Goal: Transaction & Acquisition: Obtain resource

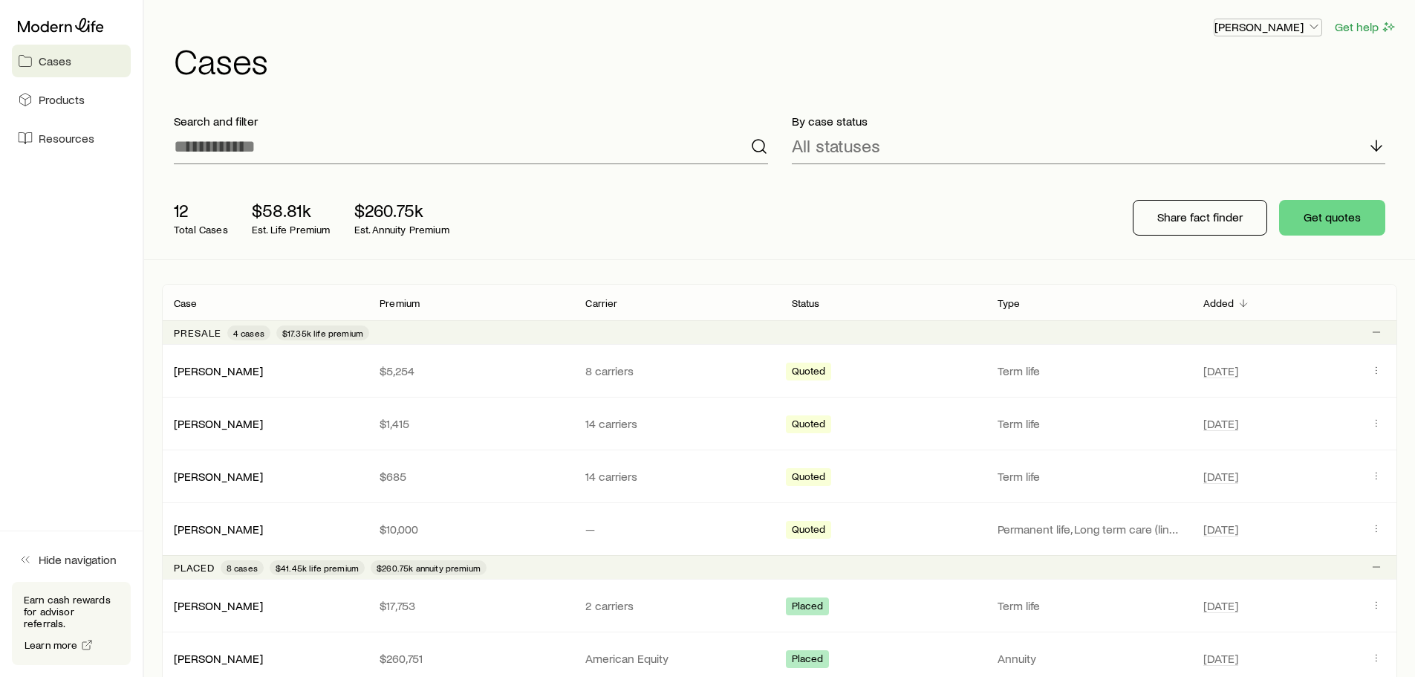
click at [1295, 25] on p "[PERSON_NAME]" at bounding box center [1267, 26] width 107 height 15
click at [62, 100] on span "Products" at bounding box center [62, 99] width 46 height 15
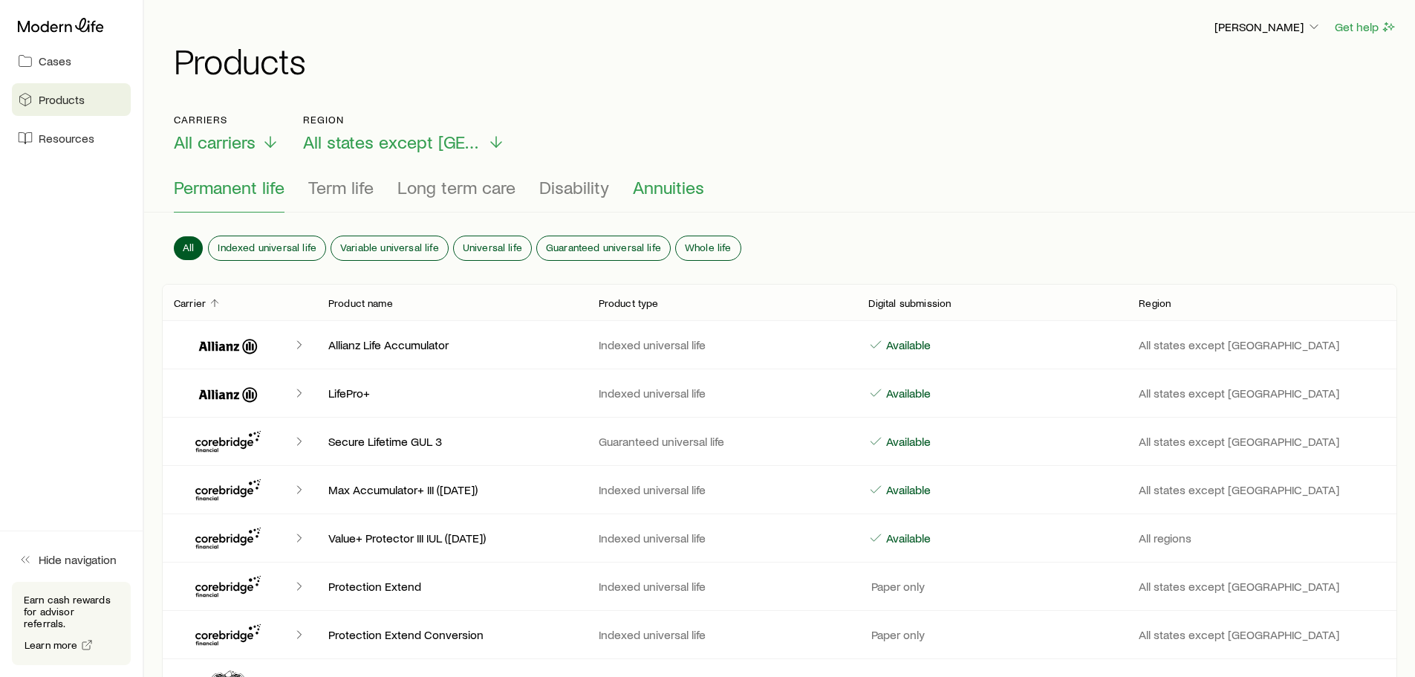
click at [659, 190] on span "Annuities" at bounding box center [668, 187] width 71 height 21
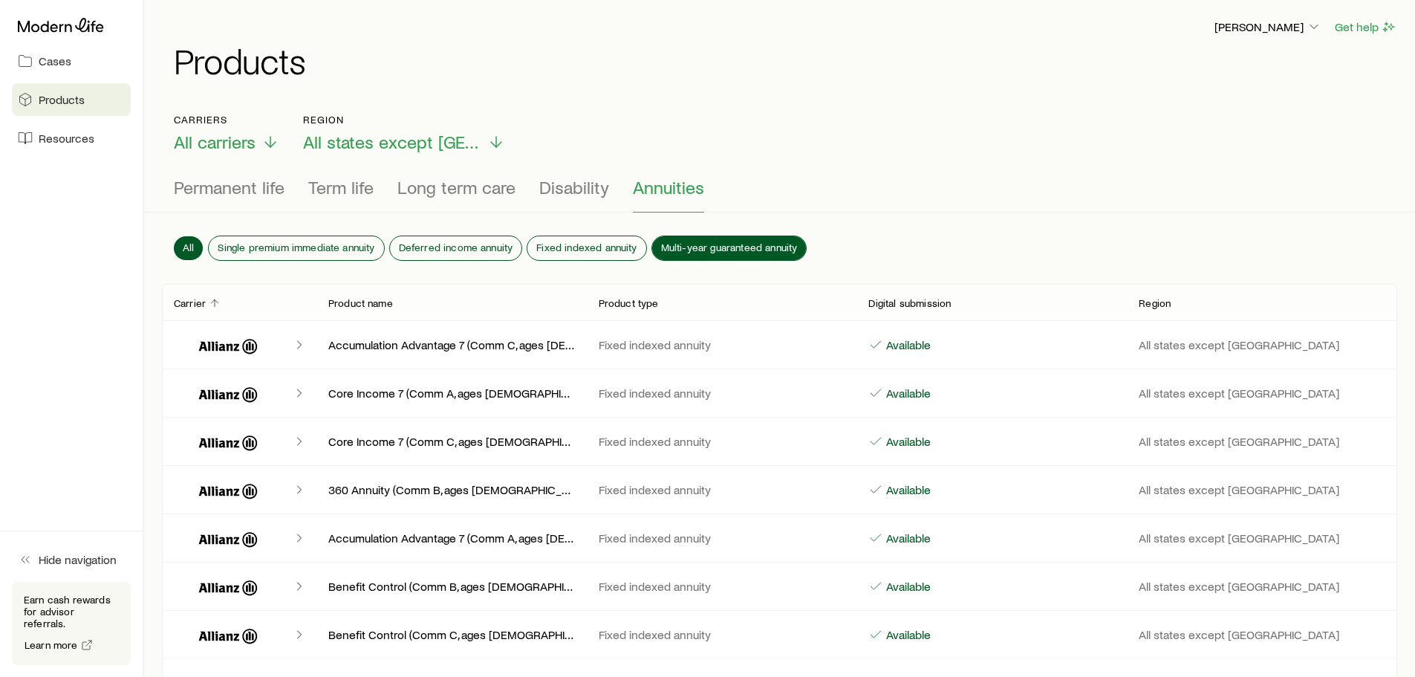
click at [697, 242] on span "Multi-year guaranteed annuity" at bounding box center [729, 247] width 137 height 12
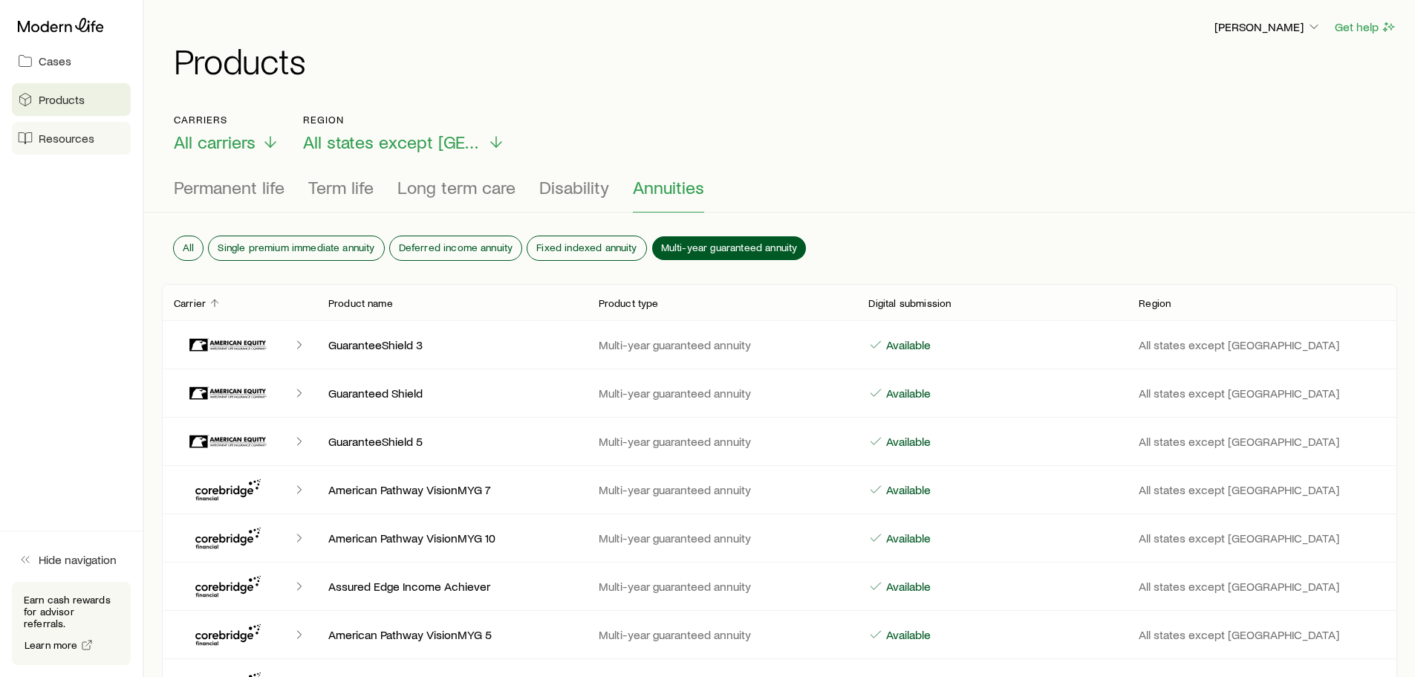
click at [92, 134] on span "Resources" at bounding box center [67, 138] width 56 height 15
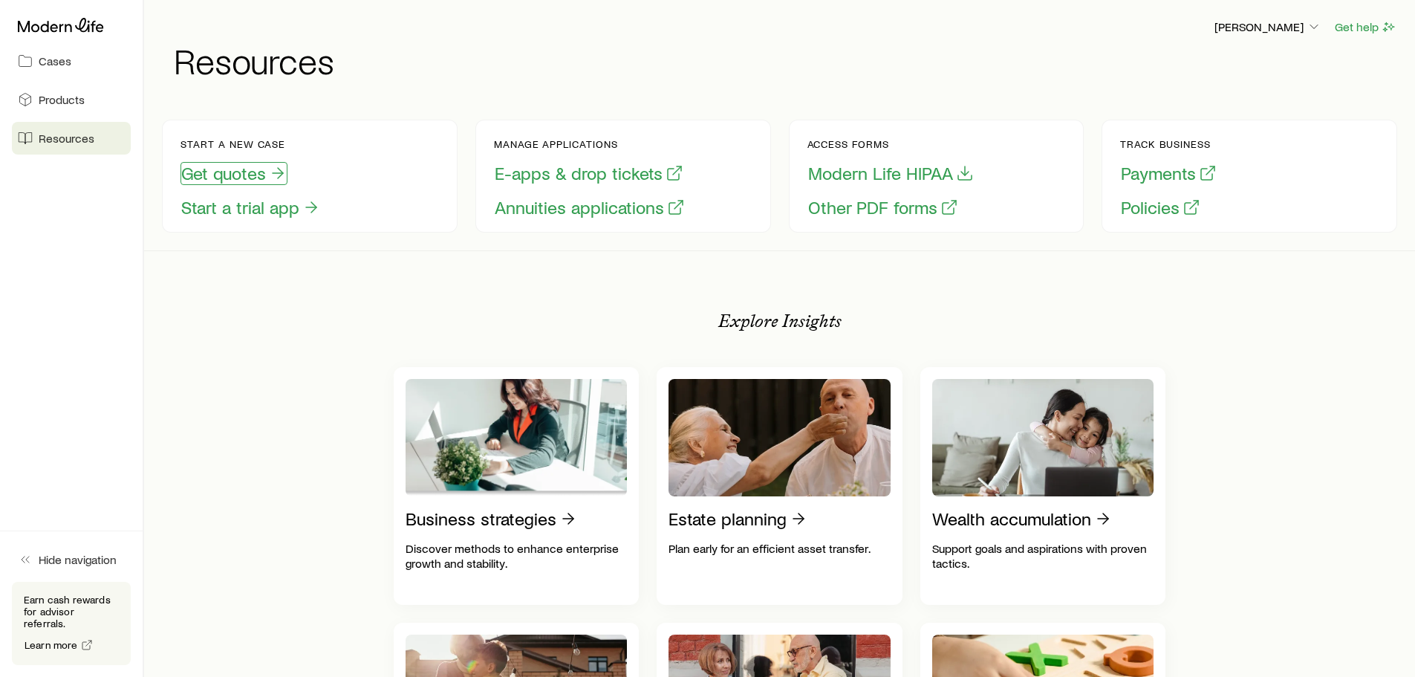
click at [224, 175] on button "Get quotes" at bounding box center [233, 173] width 107 height 23
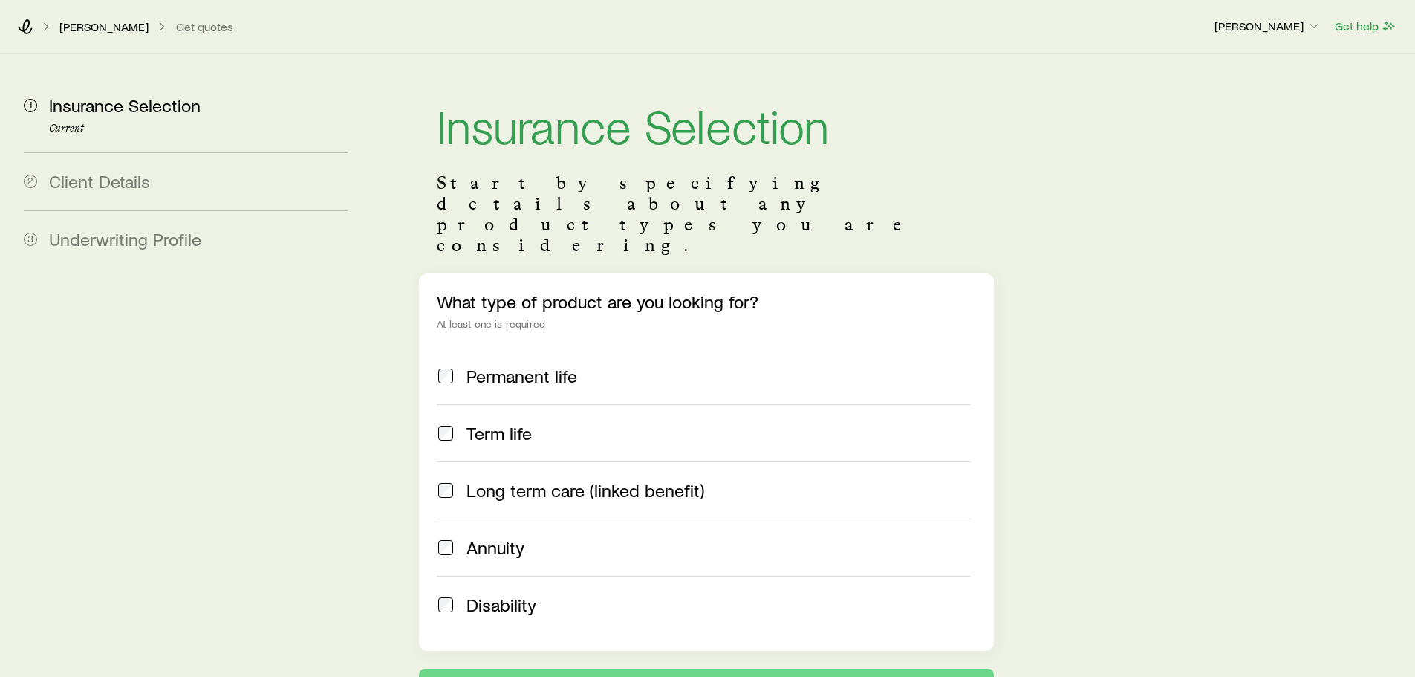
click at [441, 504] on div "What type of product are you looking for? At least one is required Permanent li…" at bounding box center [706, 461] width 574 height 377
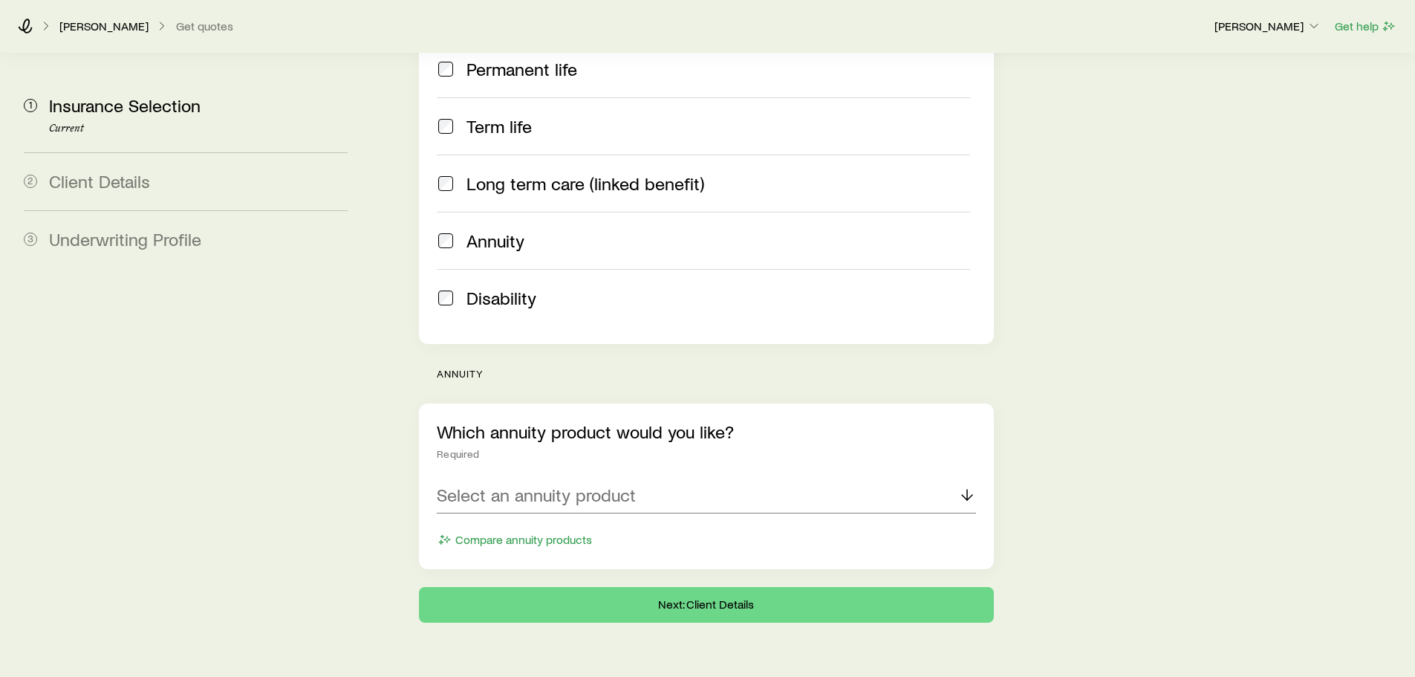
scroll to position [312, 0]
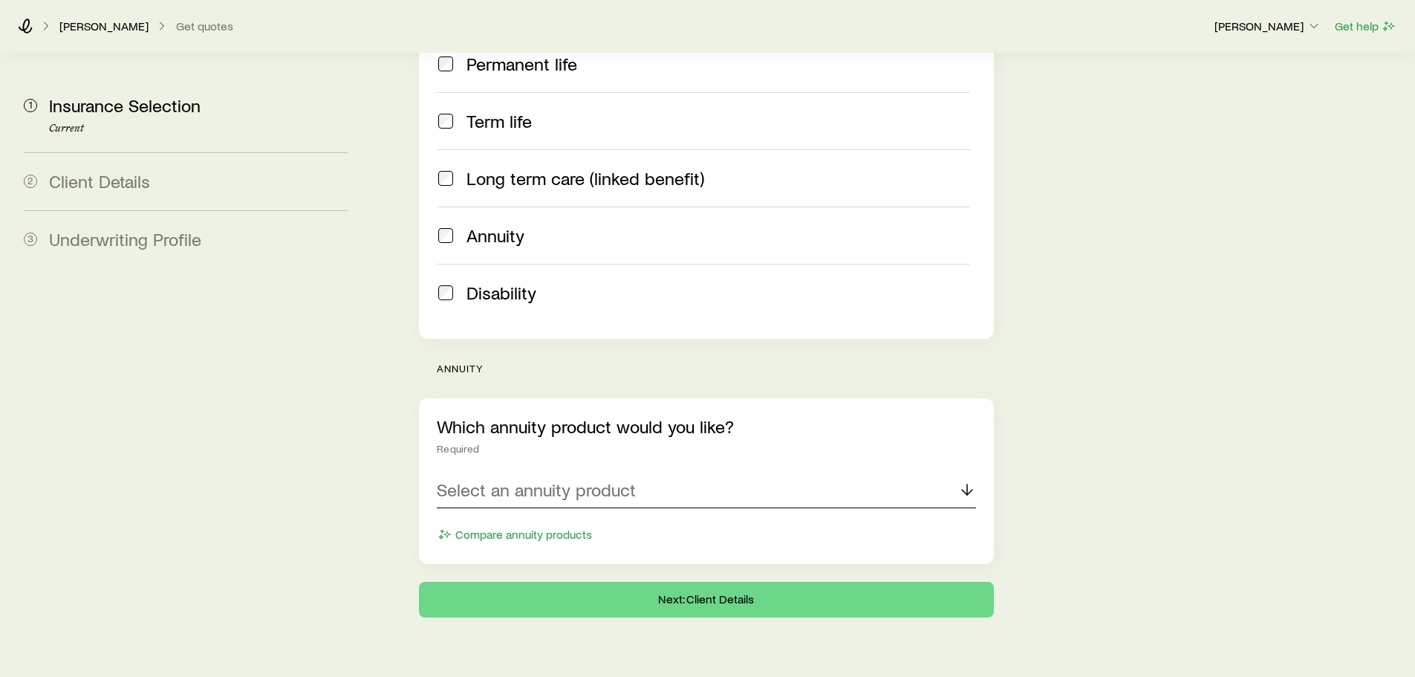
click at [587, 479] on p "Select an annuity product" at bounding box center [536, 489] width 199 height 21
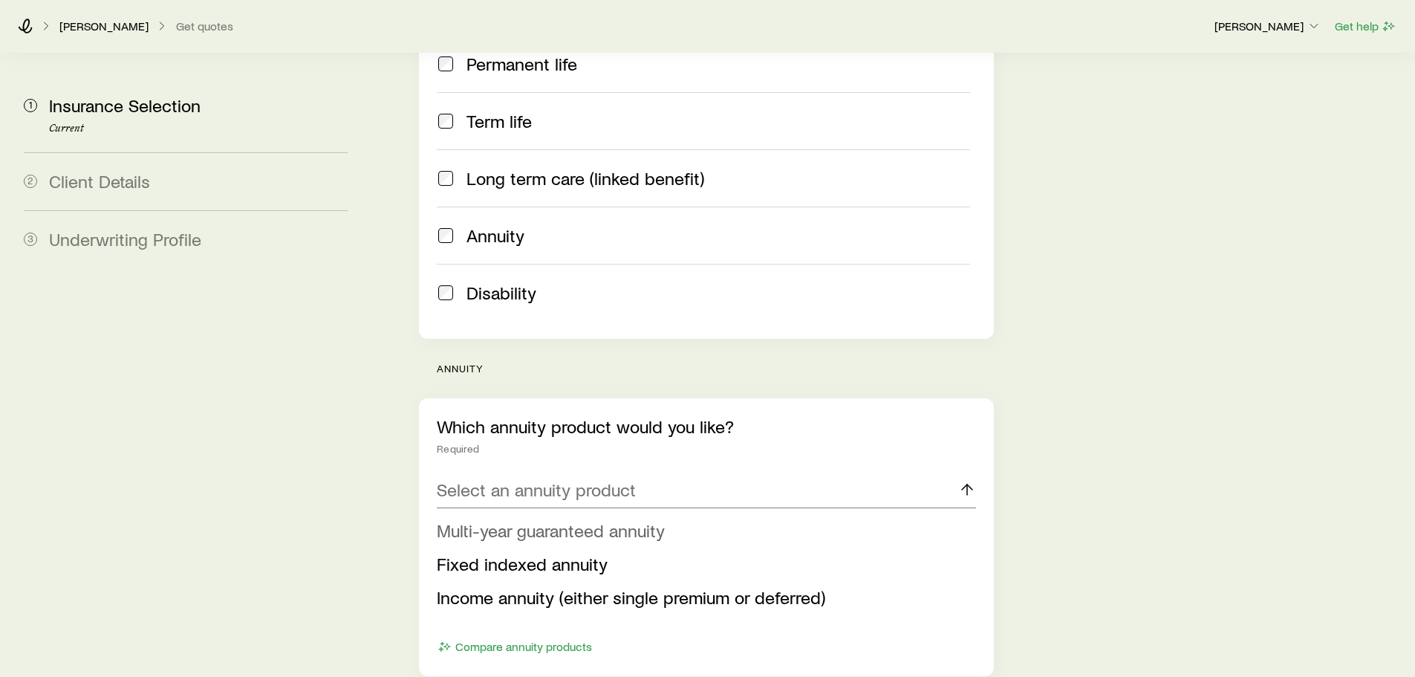
click at [581, 519] on span "Multi-year guaranteed annuity" at bounding box center [551, 530] width 228 height 22
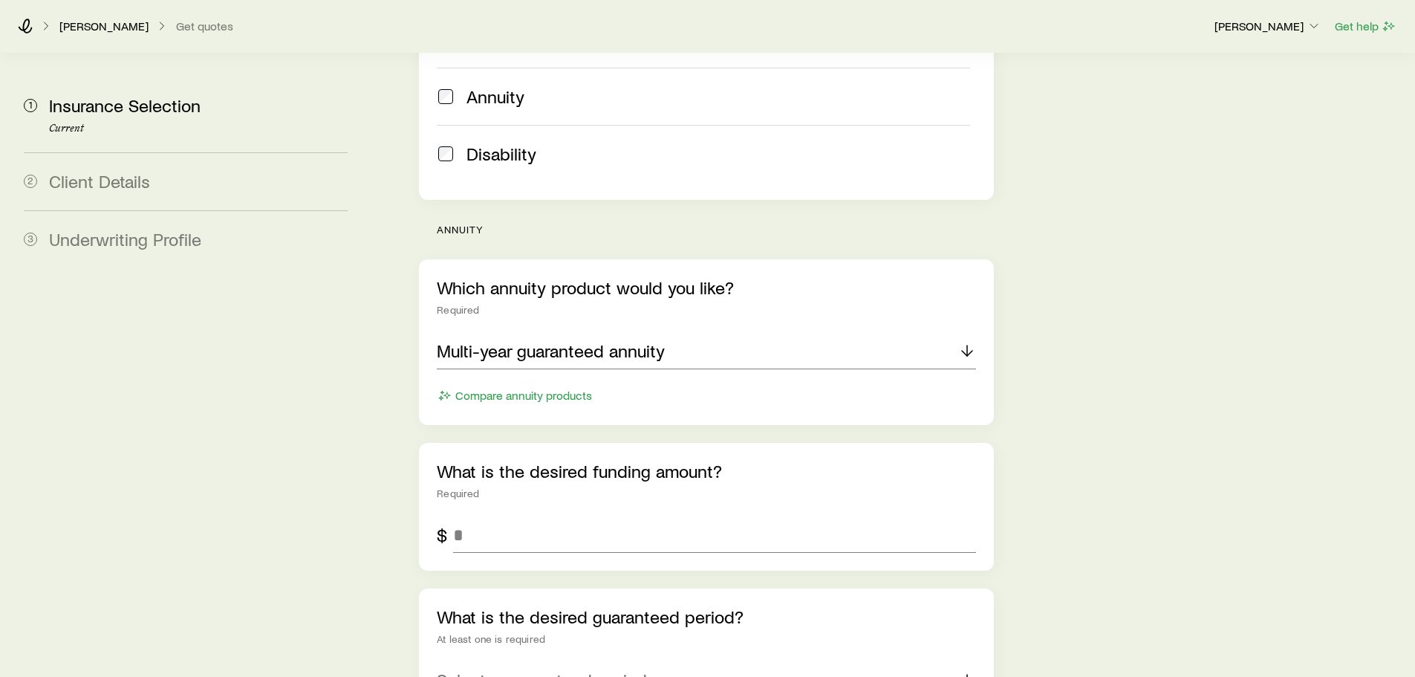
scroll to position [609, 0]
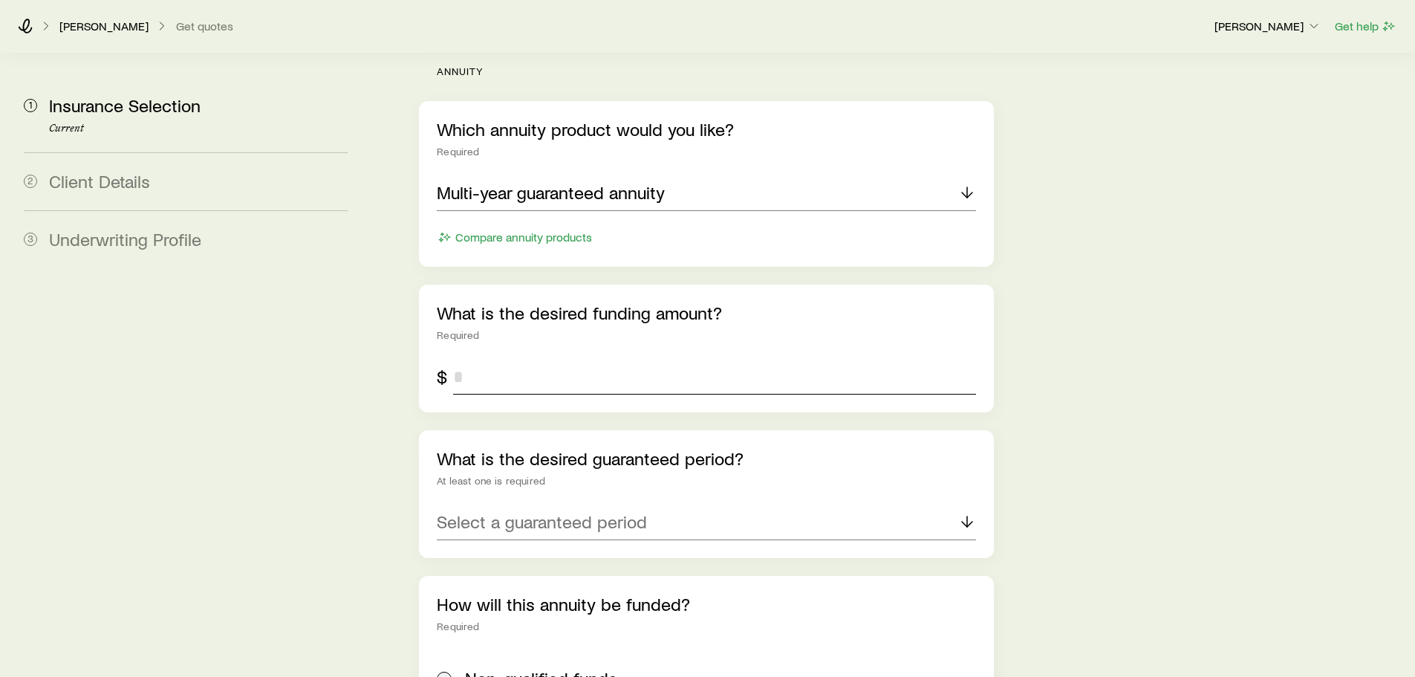
drag, startPoint x: 480, startPoint y: 342, endPoint x: 425, endPoint y: 335, distance: 55.5
click at [425, 335] on div "What is the desired funding amount? Required $" at bounding box center [706, 348] width 574 height 128
type input "*******"
click at [660, 504] on div "Select a guaranteed period" at bounding box center [706, 522] width 538 height 36
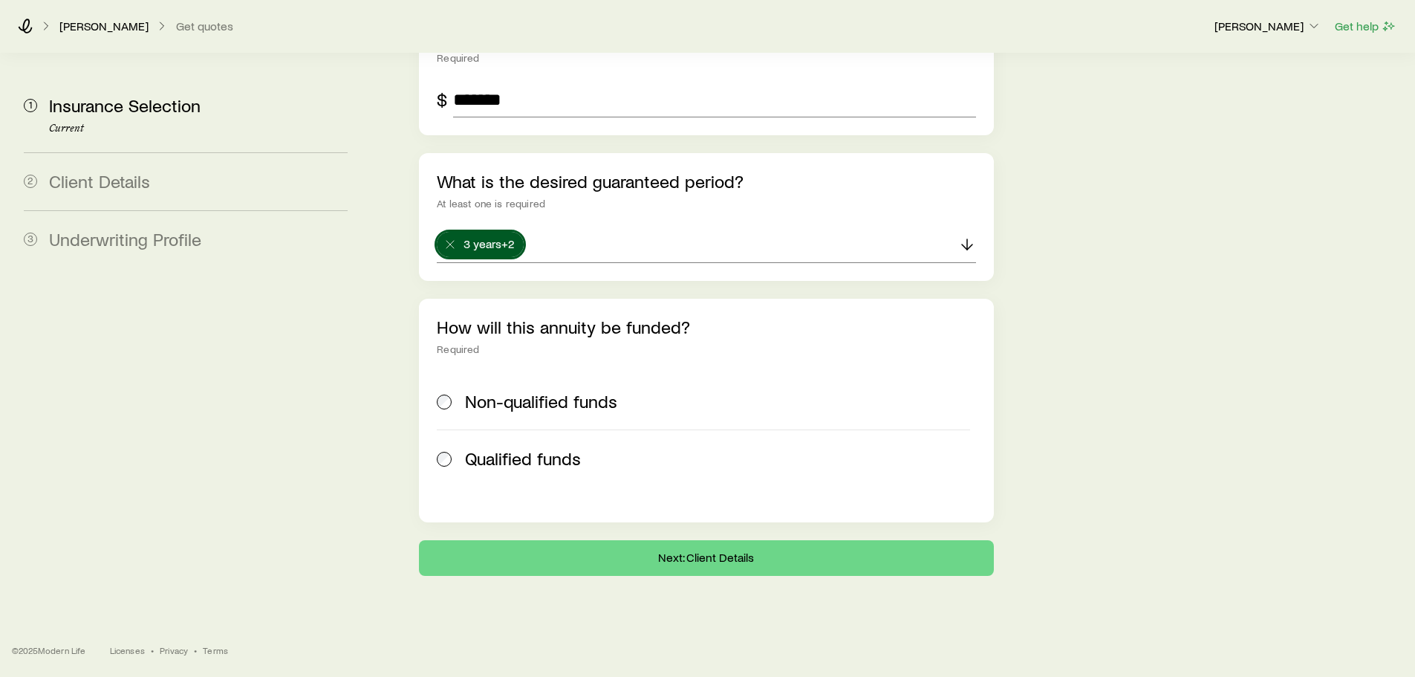
scroll to position [844, 0]
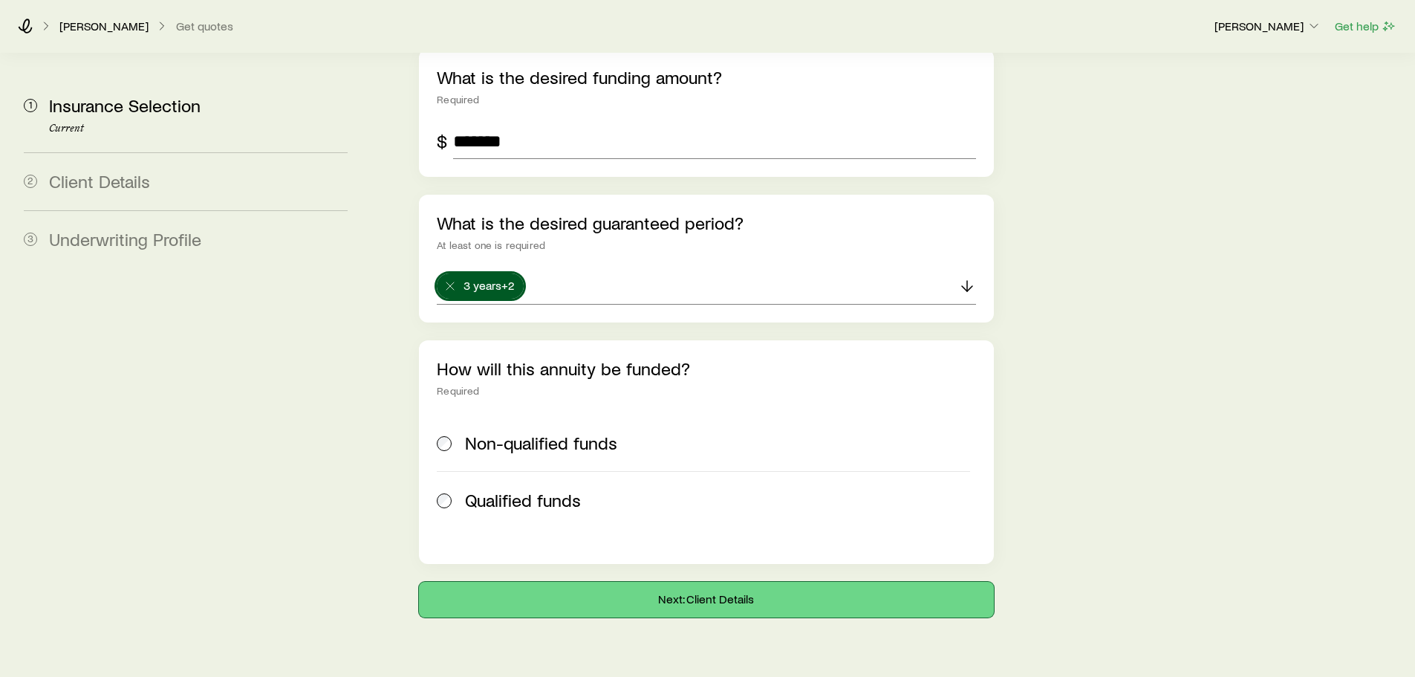
click at [679, 581] on button "Next: Client Details" at bounding box center [706, 599] width 574 height 36
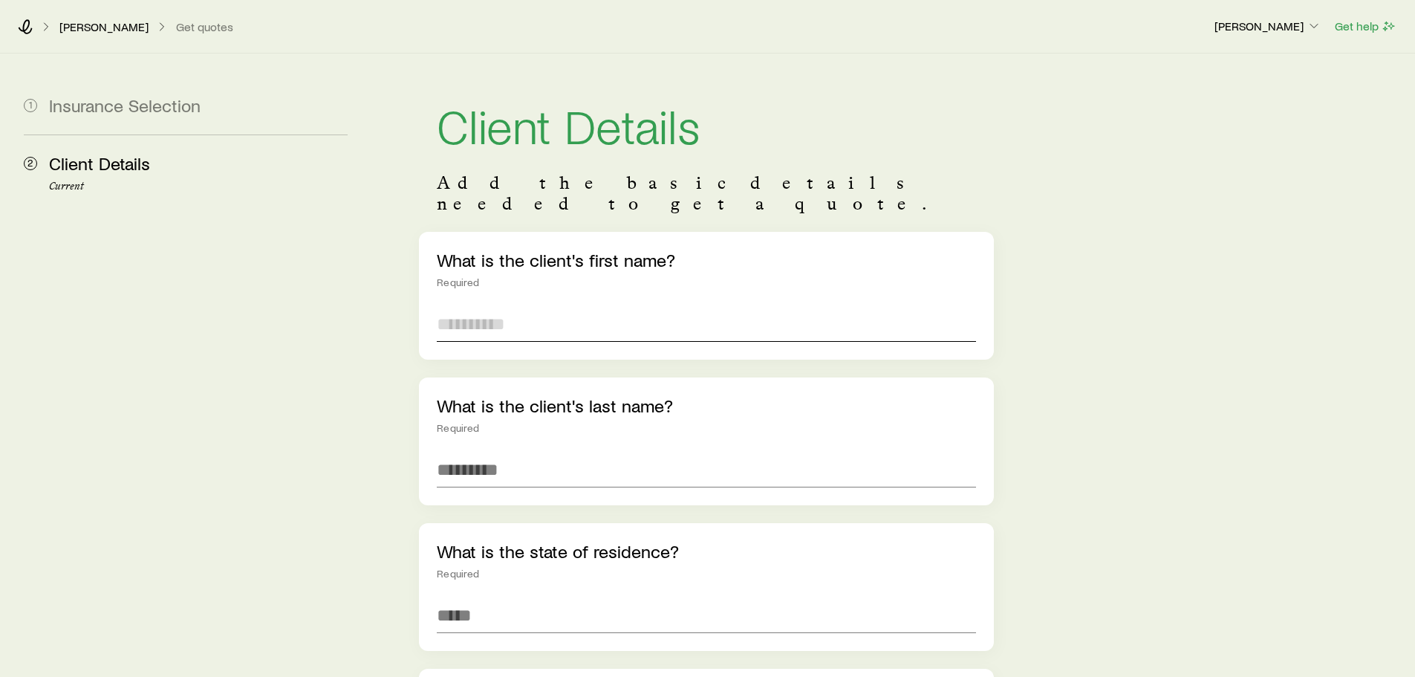
click at [518, 306] on input "text" at bounding box center [706, 324] width 538 height 36
click at [457, 306] on input "*****" at bounding box center [706, 324] width 538 height 36
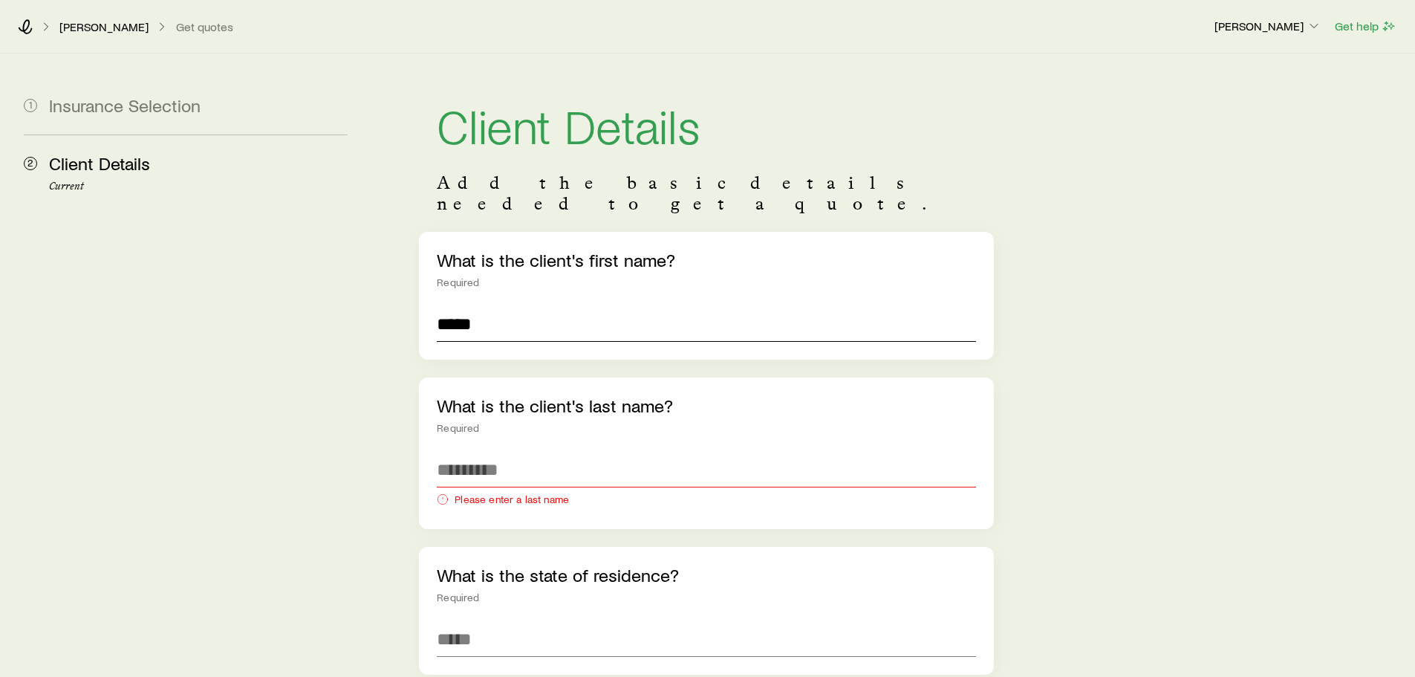
type input "*****"
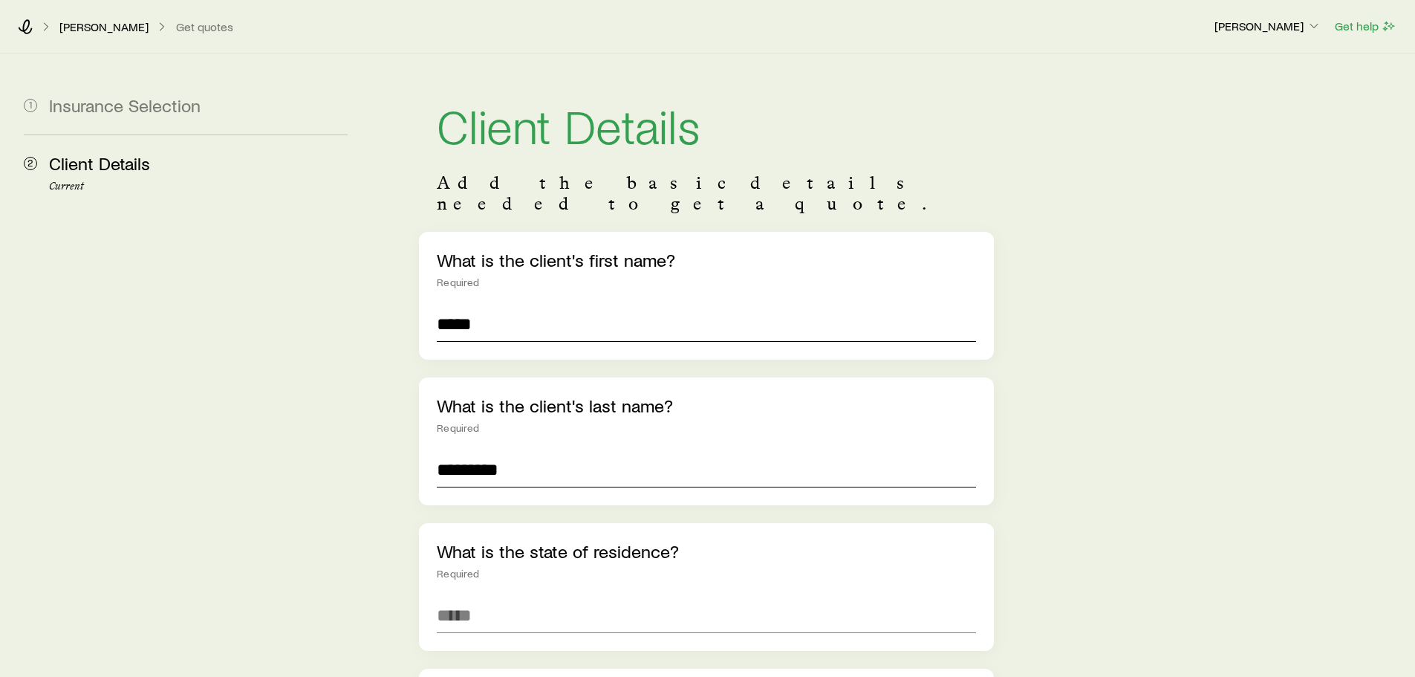
type input "*********"
drag, startPoint x: 495, startPoint y: 638, endPoint x: 377, endPoint y: 576, distance: 132.5
click at [495, 644] on span "[US_STATE] ([GEOGRAPHIC_DATA])" at bounding box center [572, 655] width 270 height 22
type input "**********"
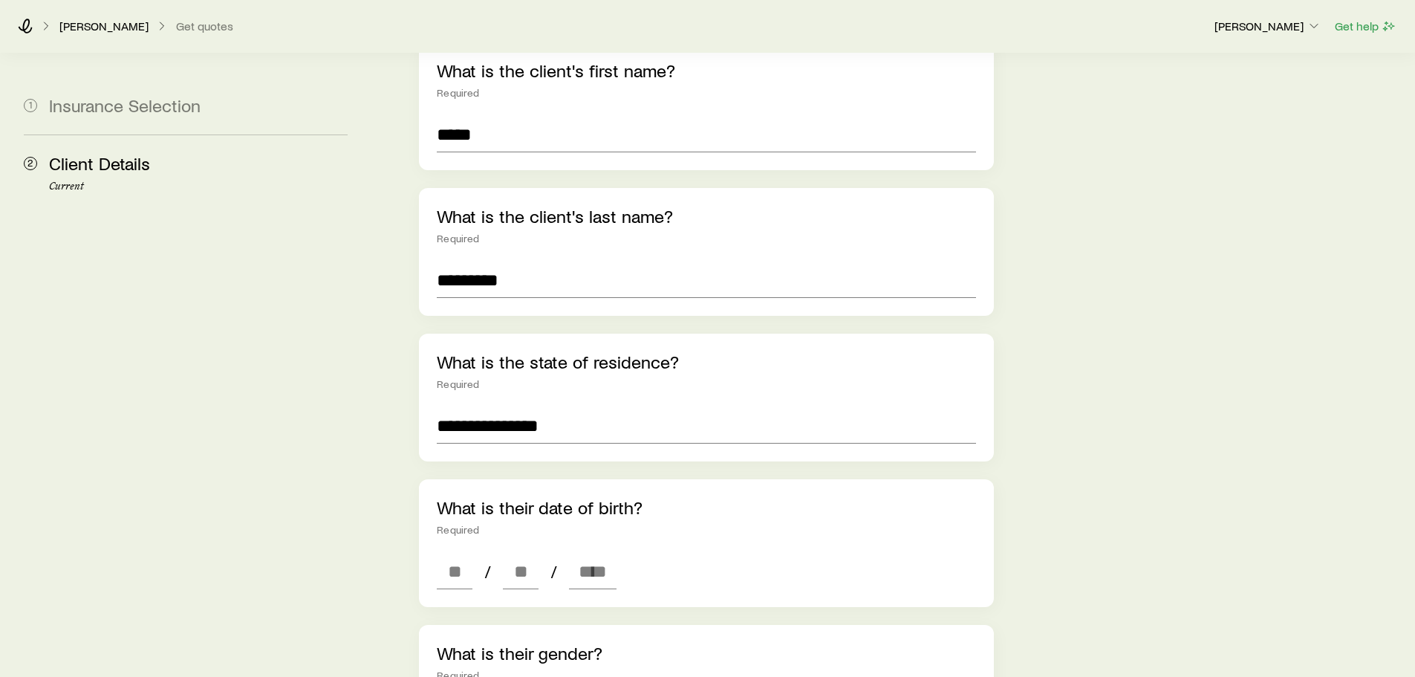
scroll to position [297, 0]
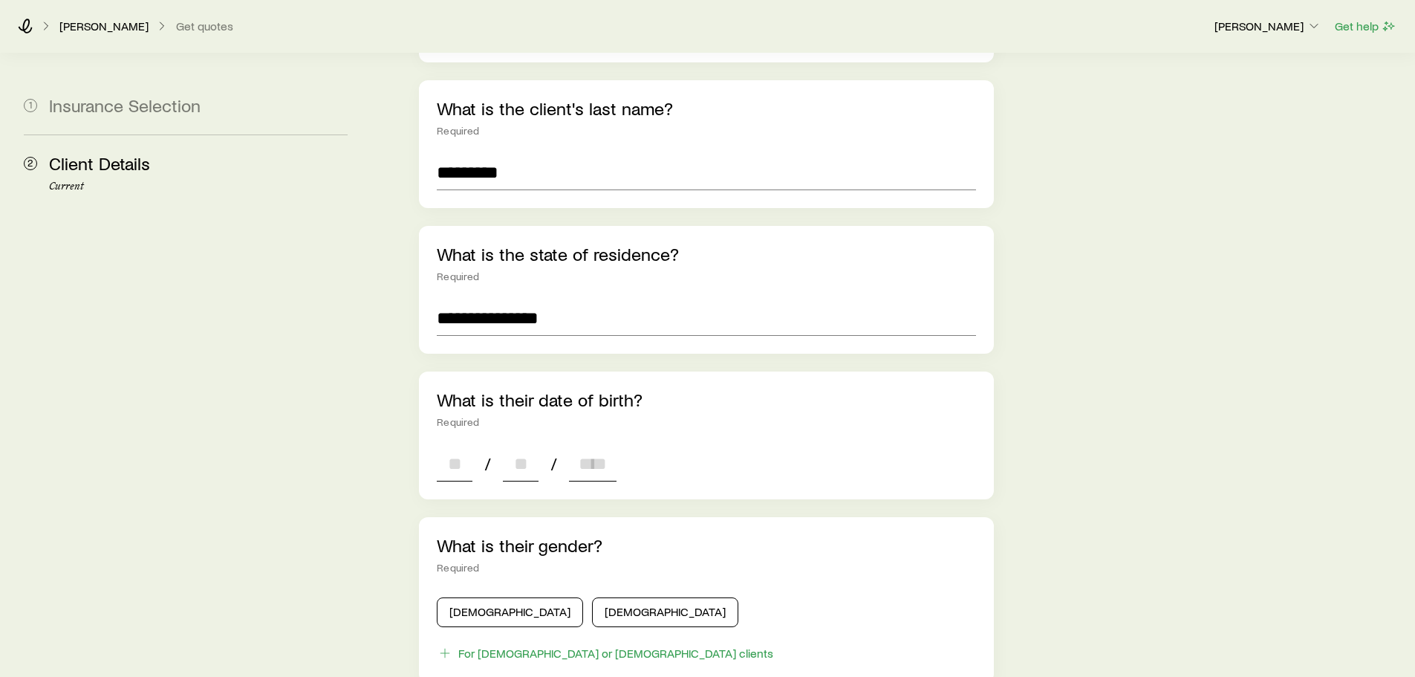
drag, startPoint x: 444, startPoint y: 447, endPoint x: 292, endPoint y: 324, distance: 195.9
click at [443, 447] on input at bounding box center [455, 464] width 36 height 36
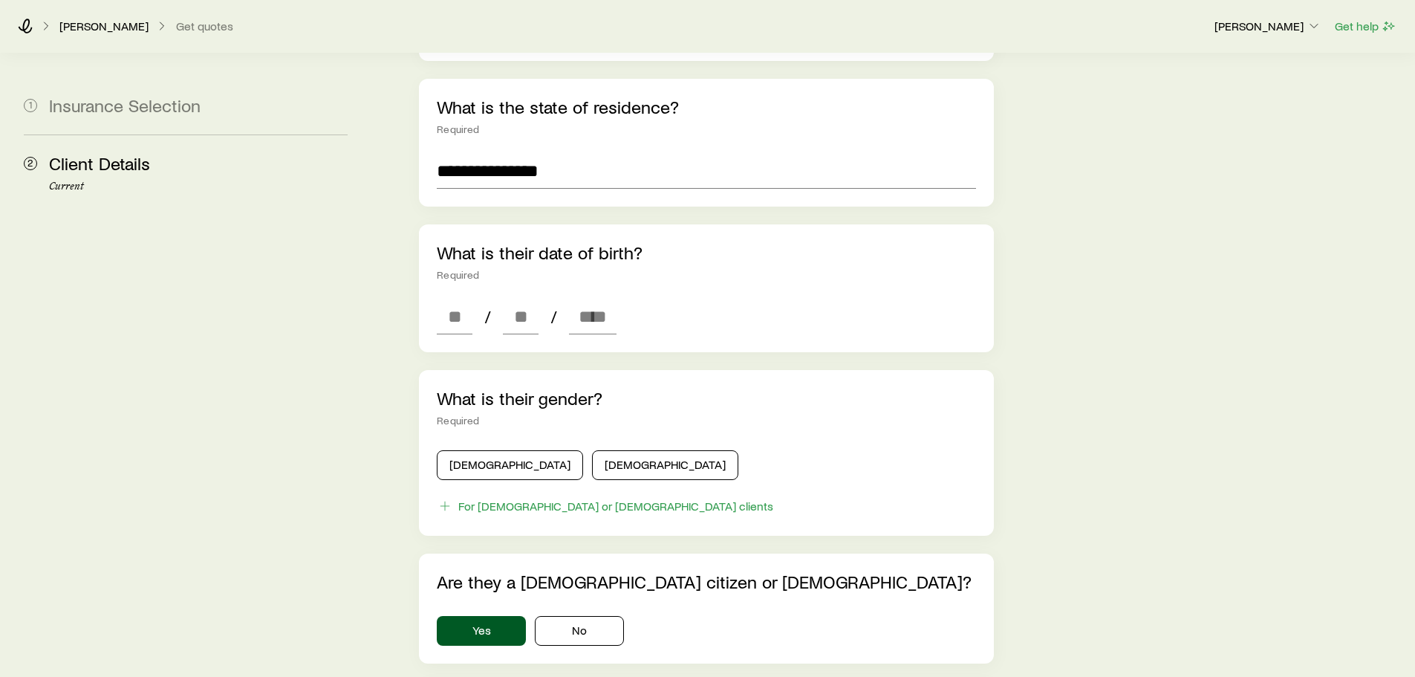
scroll to position [223, 0]
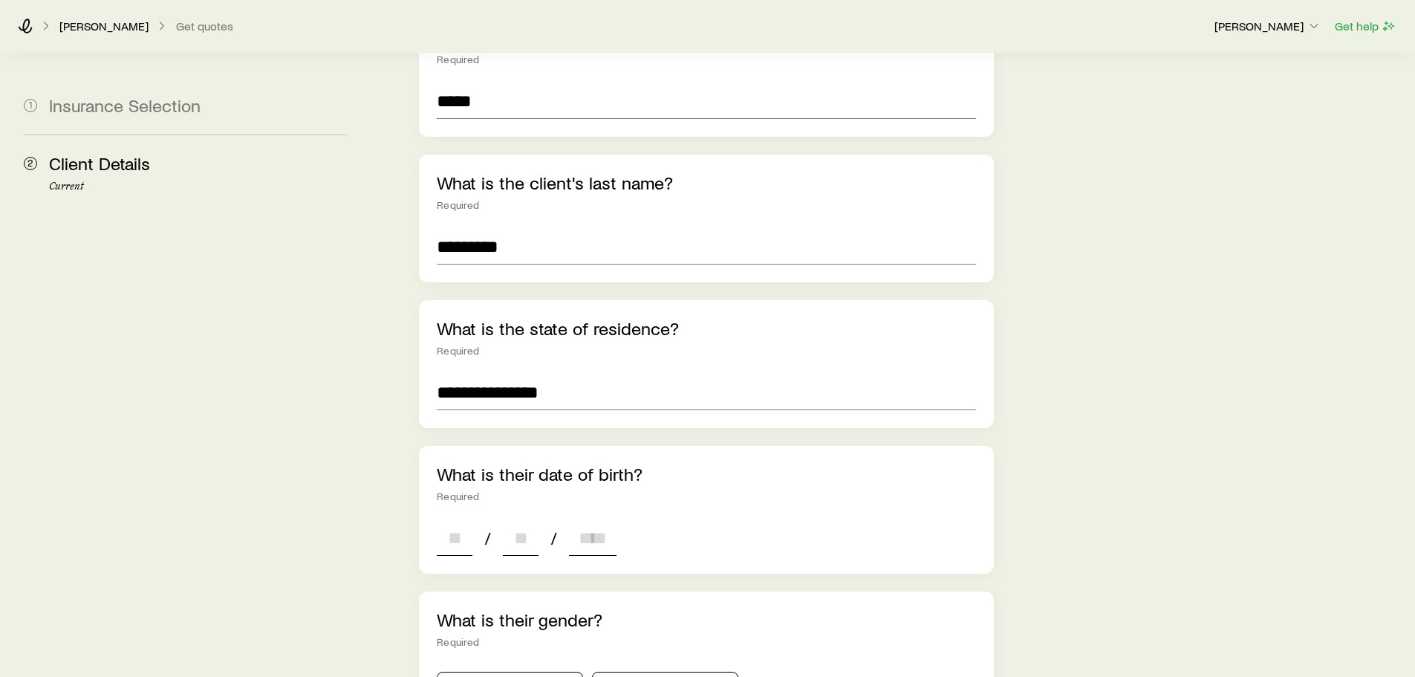
click at [443, 520] on input at bounding box center [455, 538] width 36 height 36
click at [475, 666] on div "What is their gender? Required [DEMOGRAPHIC_DATA] [DEMOGRAPHIC_DATA] For [DEMOG…" at bounding box center [706, 674] width 574 height 166
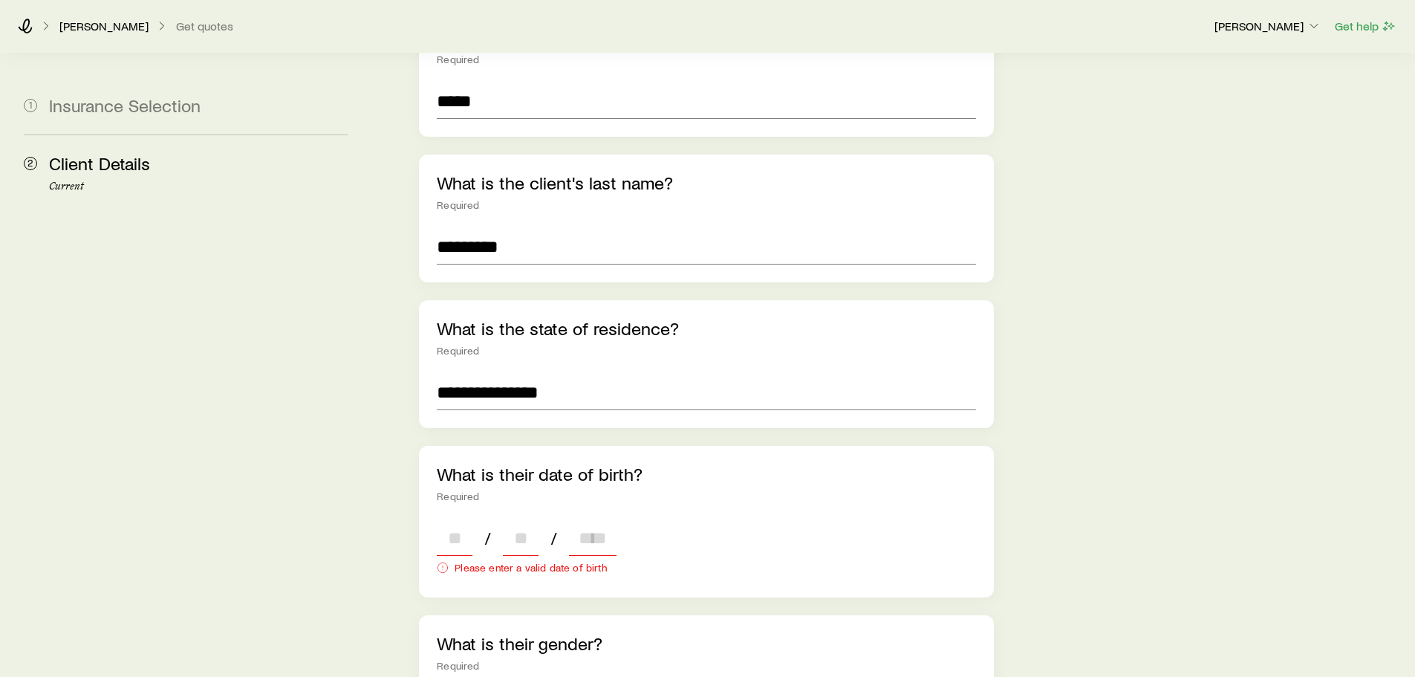
click at [449, 520] on input at bounding box center [455, 538] width 36 height 36
type input "**"
type input "****"
type input "*"
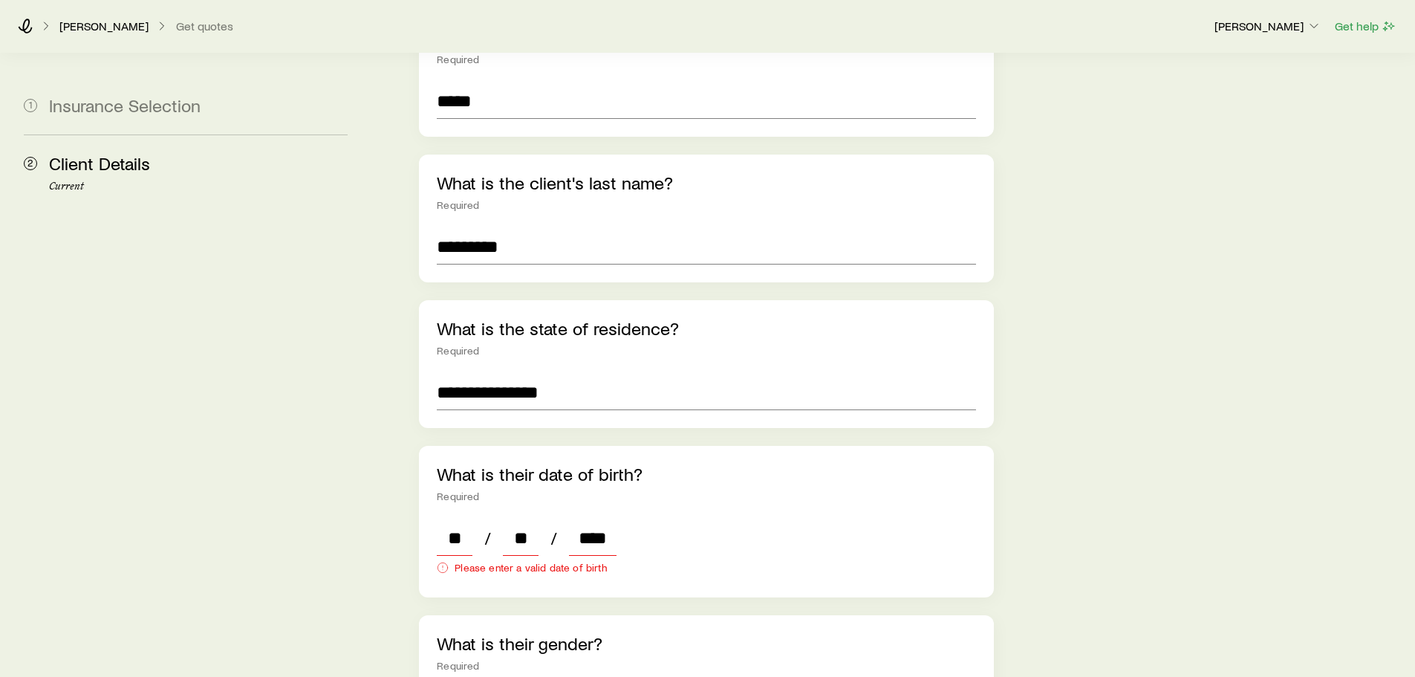
type input "*"
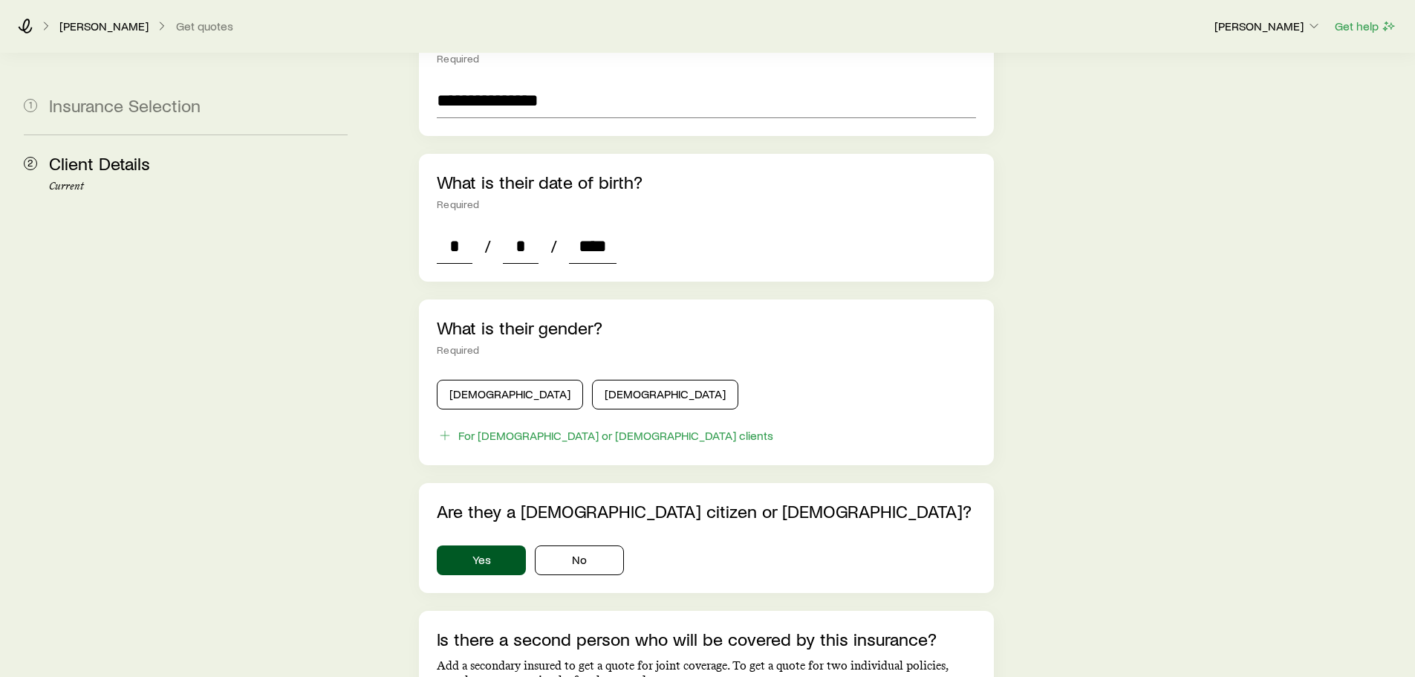
scroll to position [594, 0]
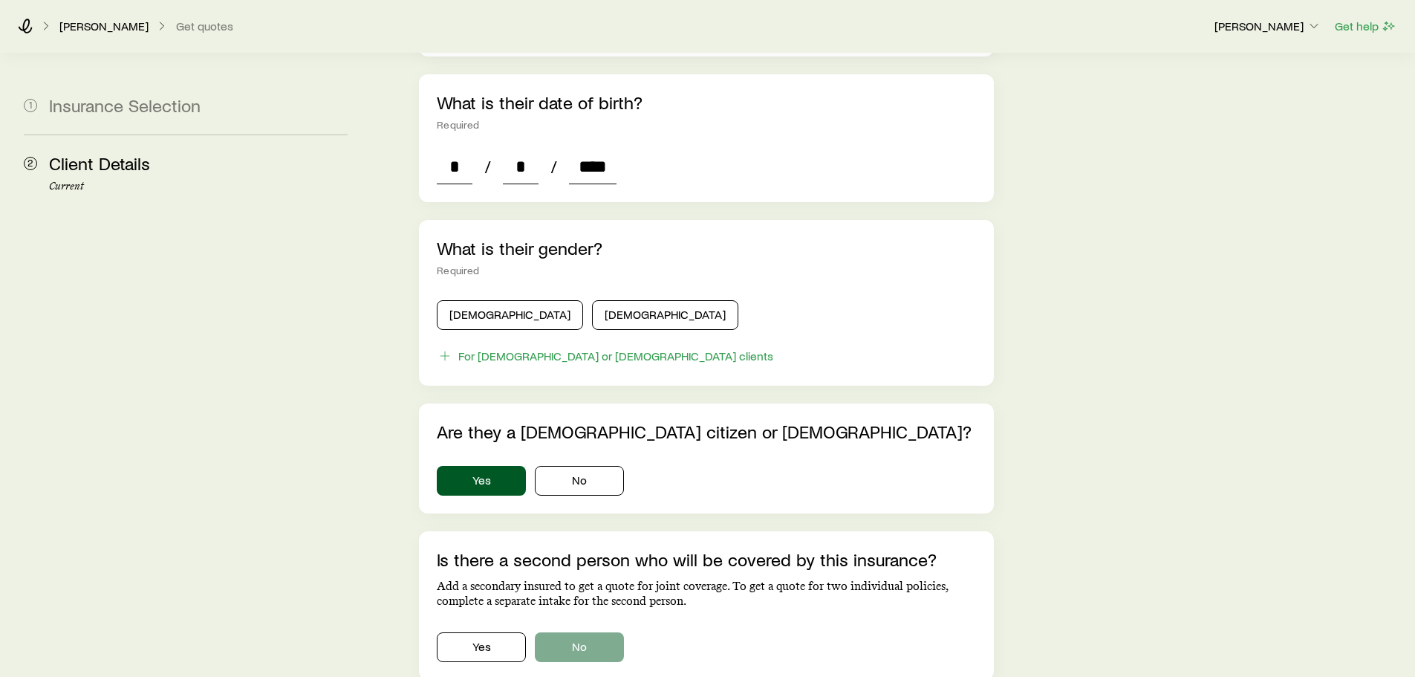
type input "****"
click at [615, 632] on button "No" at bounding box center [579, 647] width 89 height 30
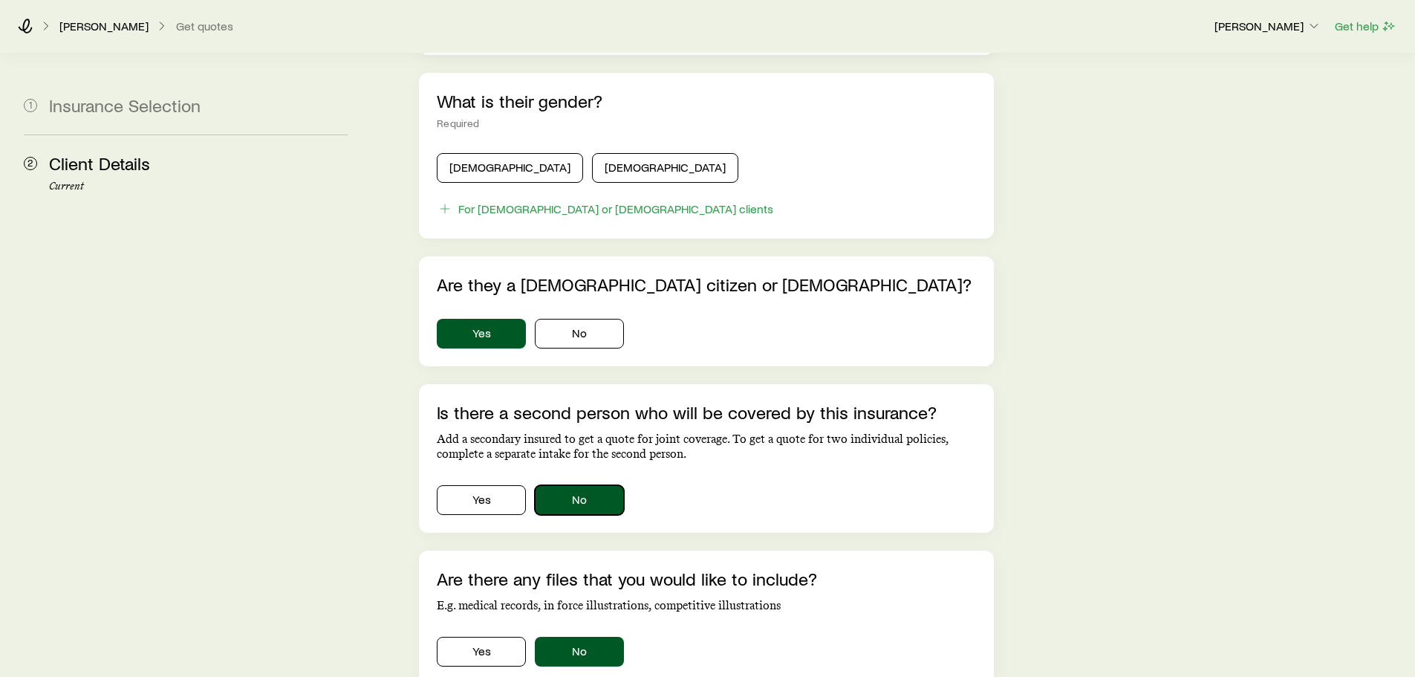
scroll to position [882, 0]
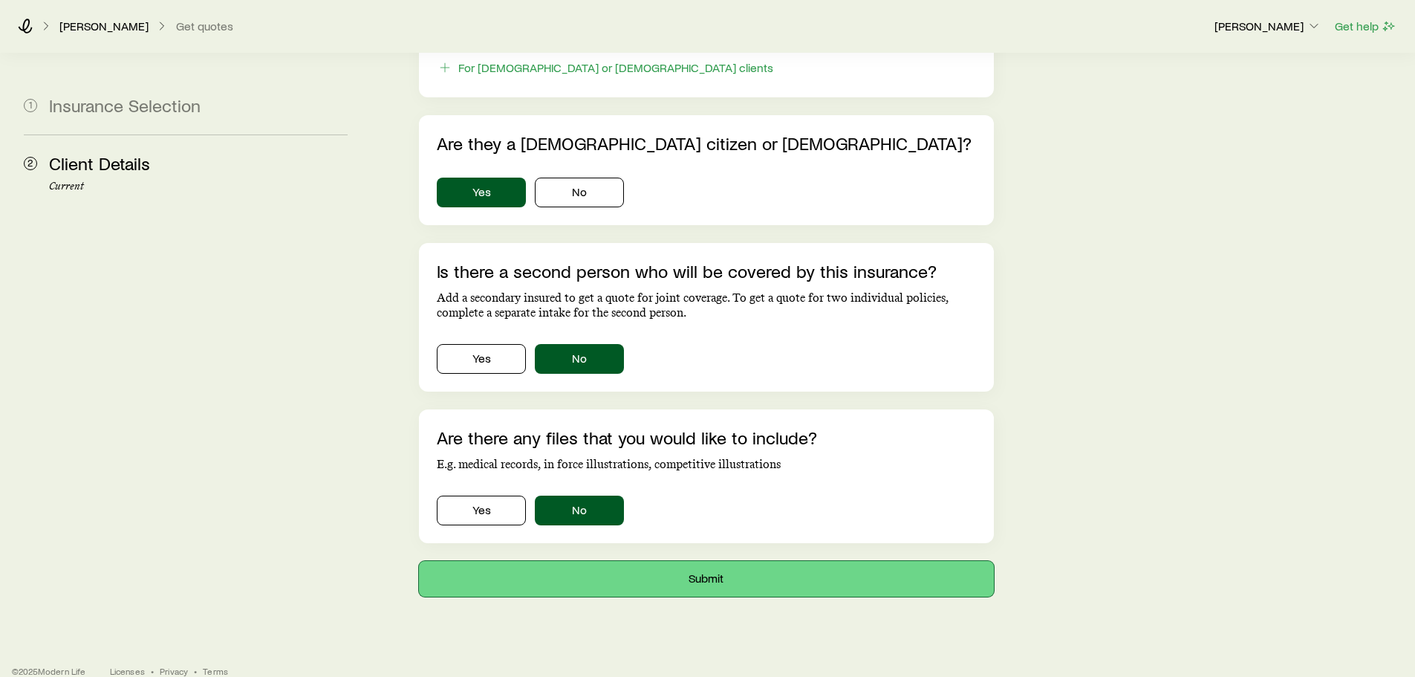
click at [763, 572] on button "Submit" at bounding box center [706, 579] width 574 height 36
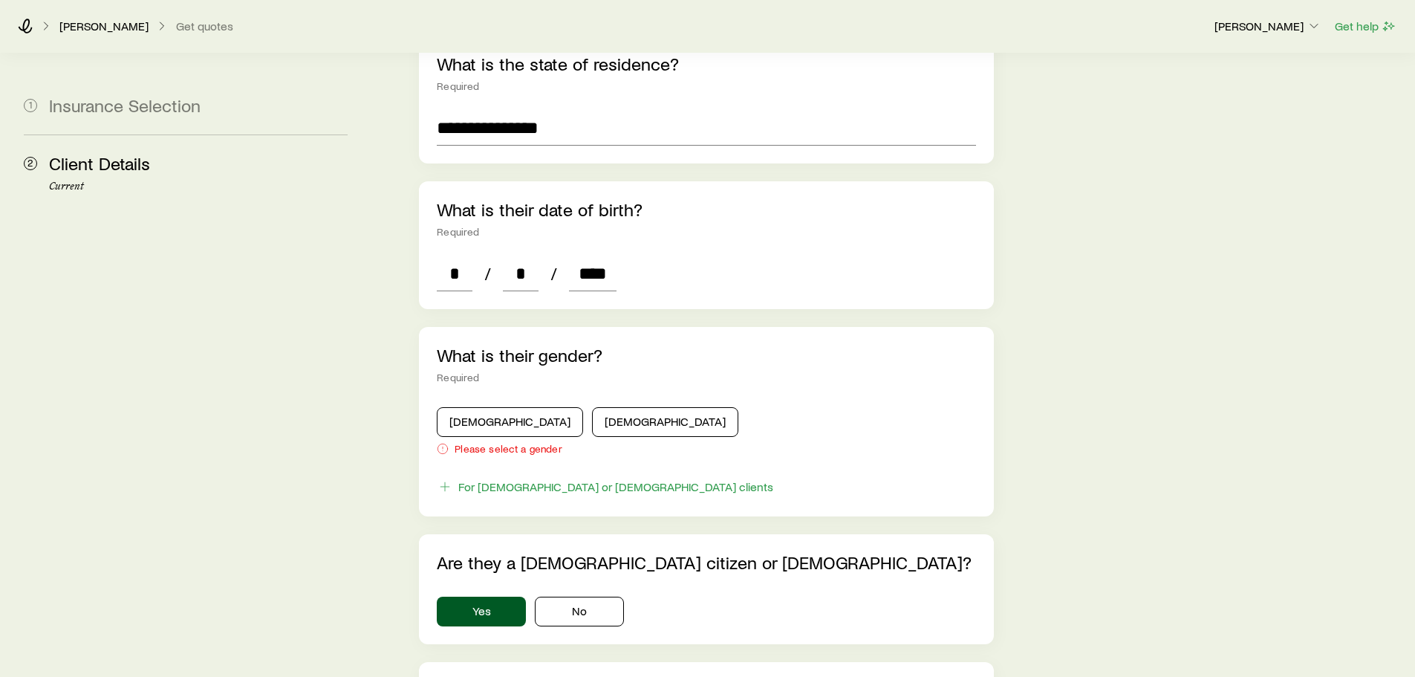
scroll to position [594, 0]
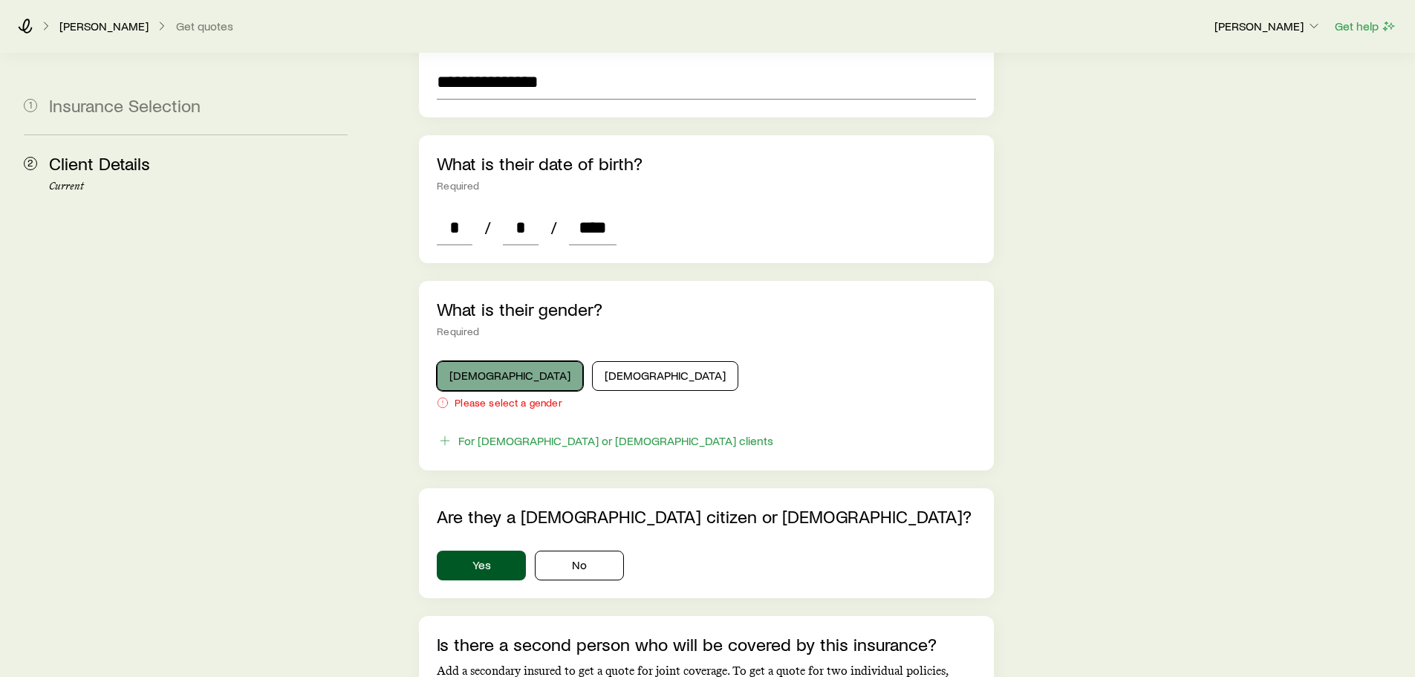
click at [495, 361] on button "[DEMOGRAPHIC_DATA]" at bounding box center [510, 376] width 146 height 30
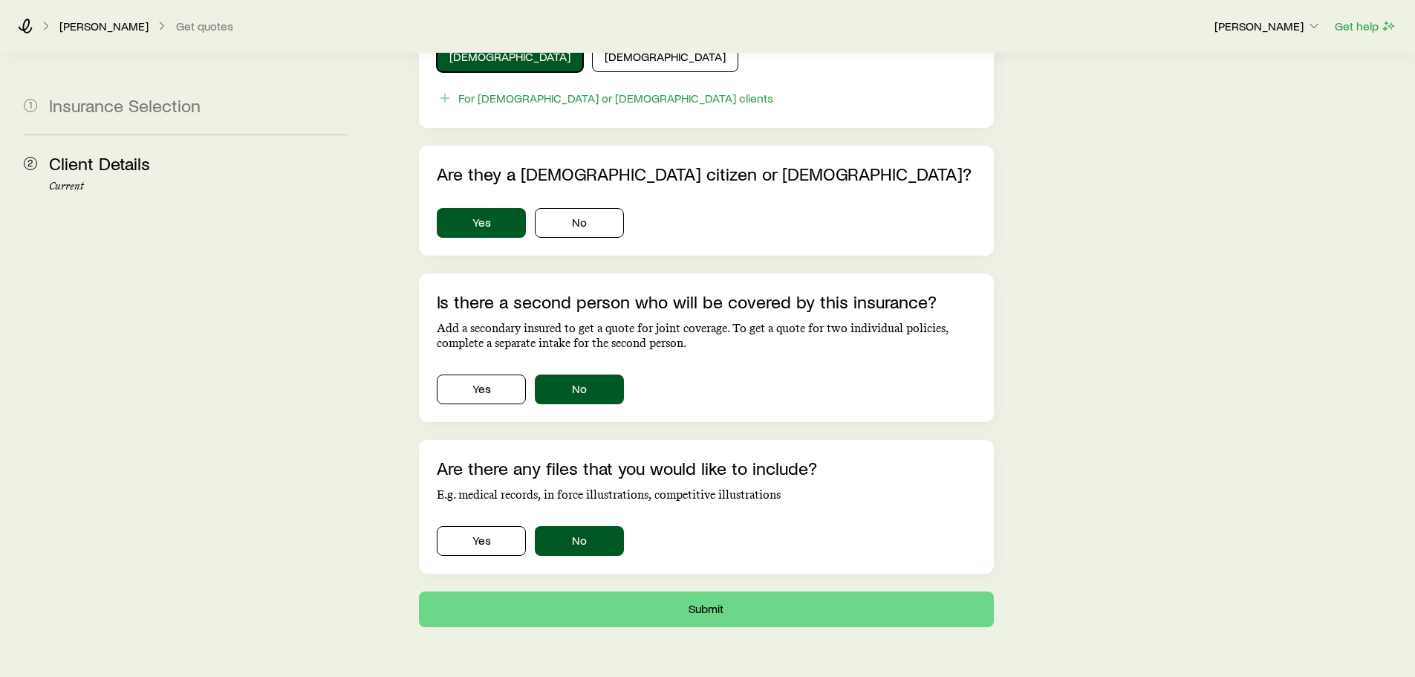
scroll to position [943, 0]
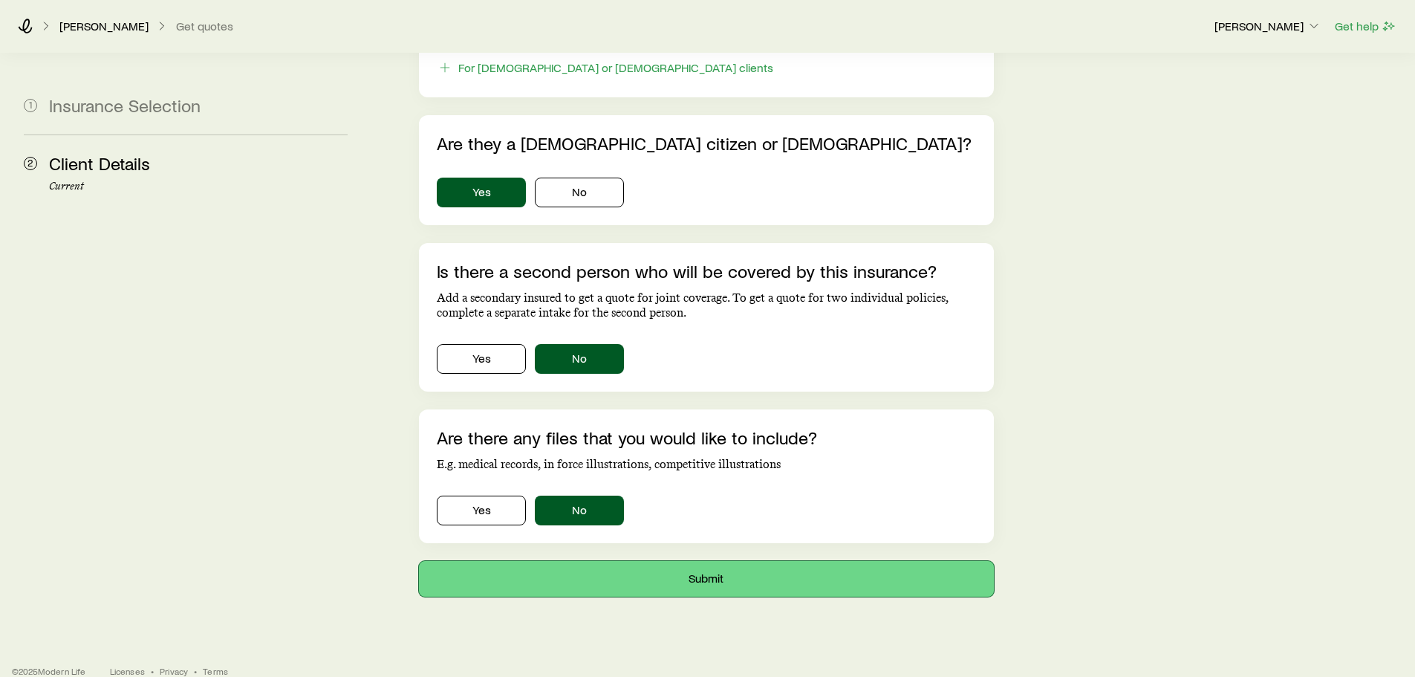
click at [676, 561] on button "Submit" at bounding box center [706, 579] width 574 height 36
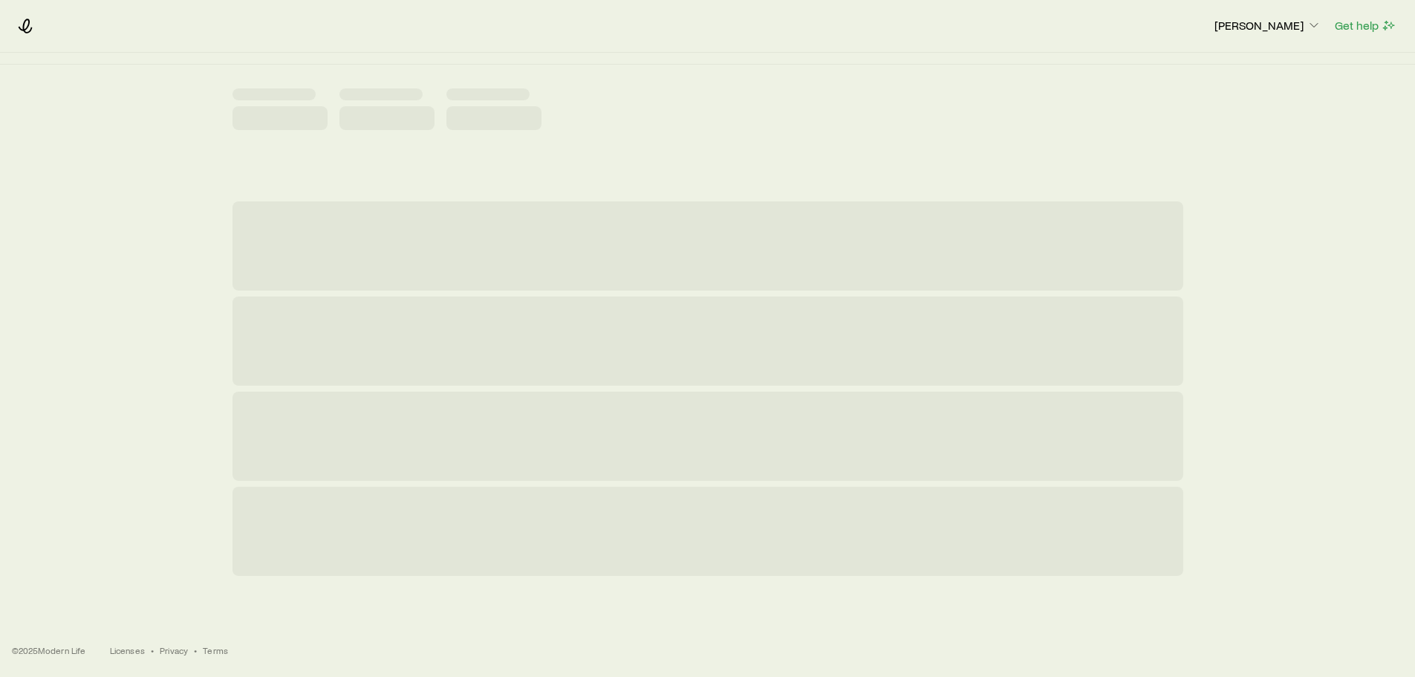
scroll to position [0, 0]
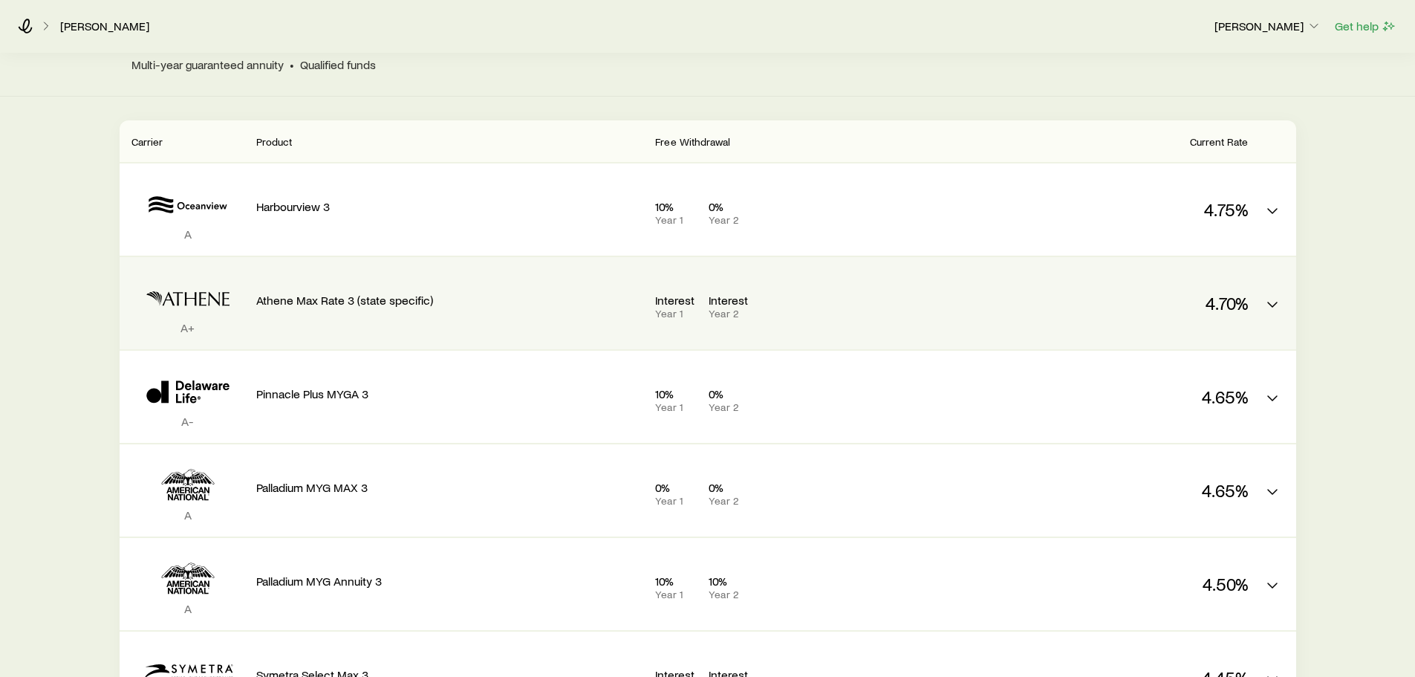
scroll to position [74, 0]
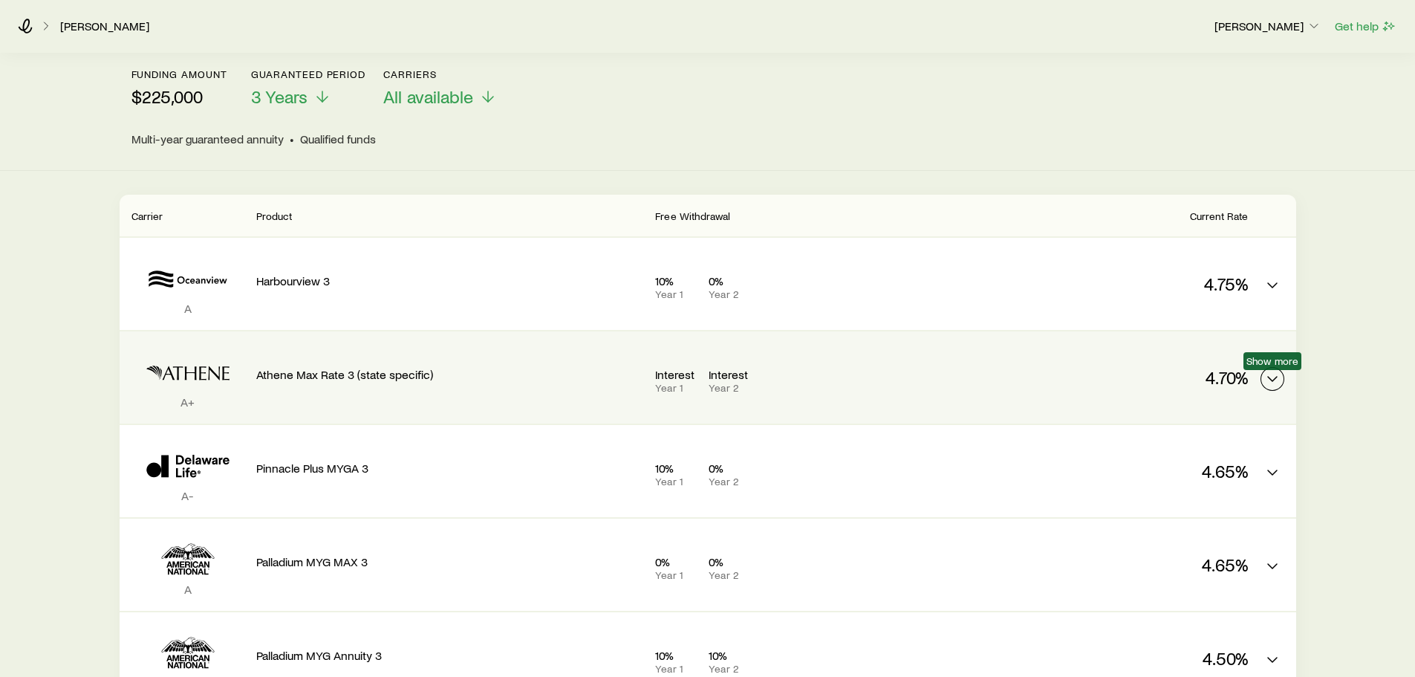
click at [1263, 377] on icon "MYGA quotes" at bounding box center [1272, 379] width 18 height 18
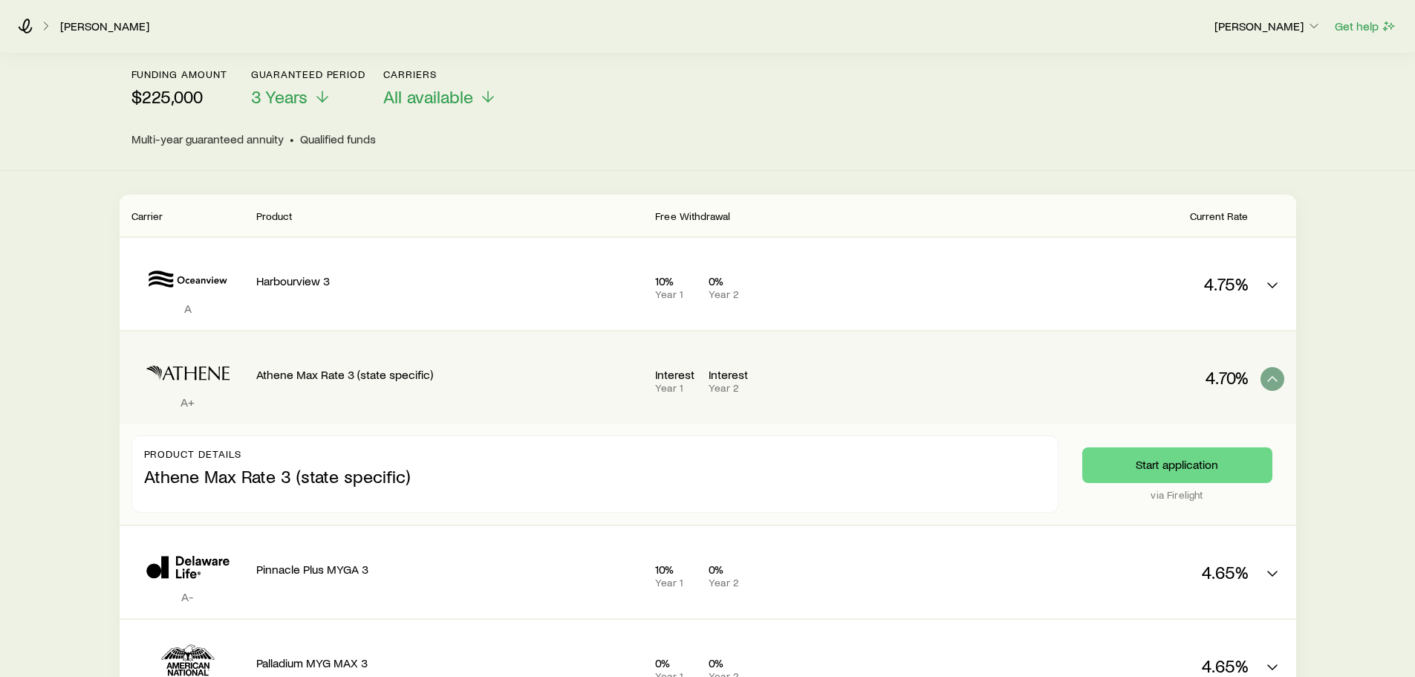
click at [684, 381] on p "Interest" at bounding box center [676, 374] width 42 height 15
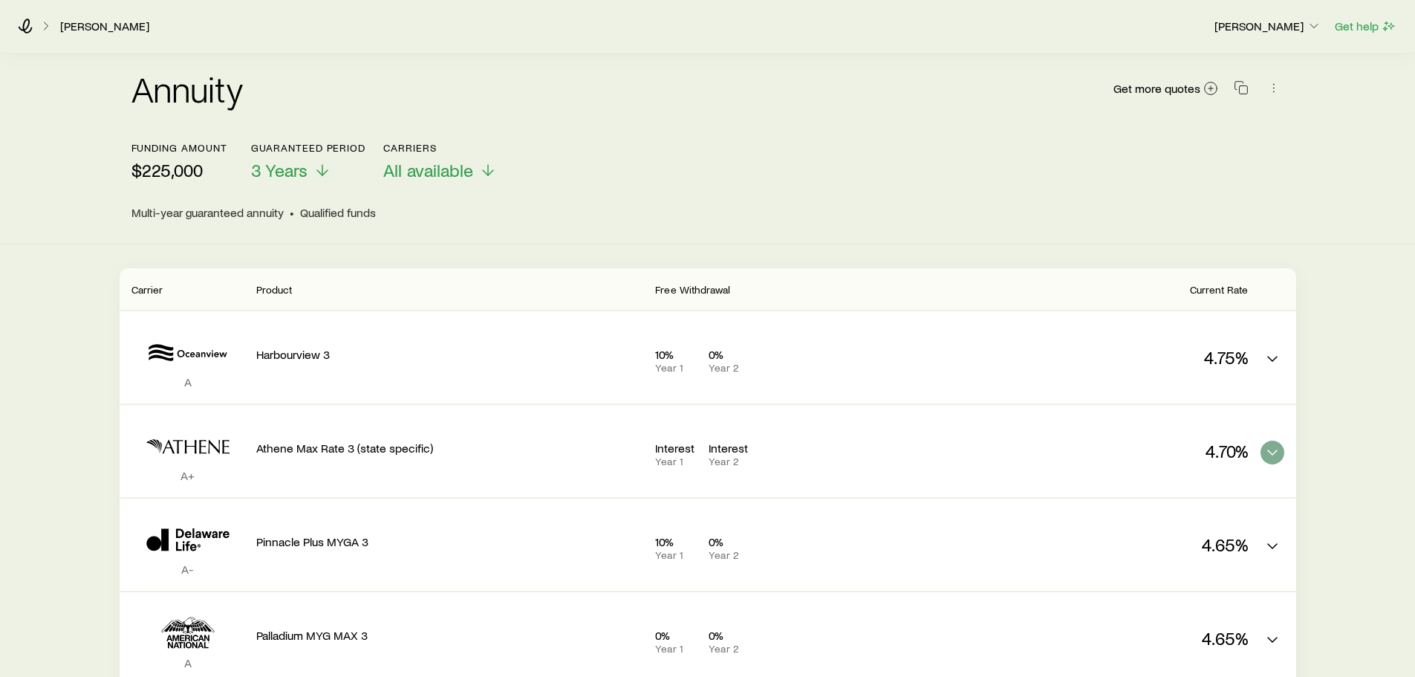
scroll to position [0, 0]
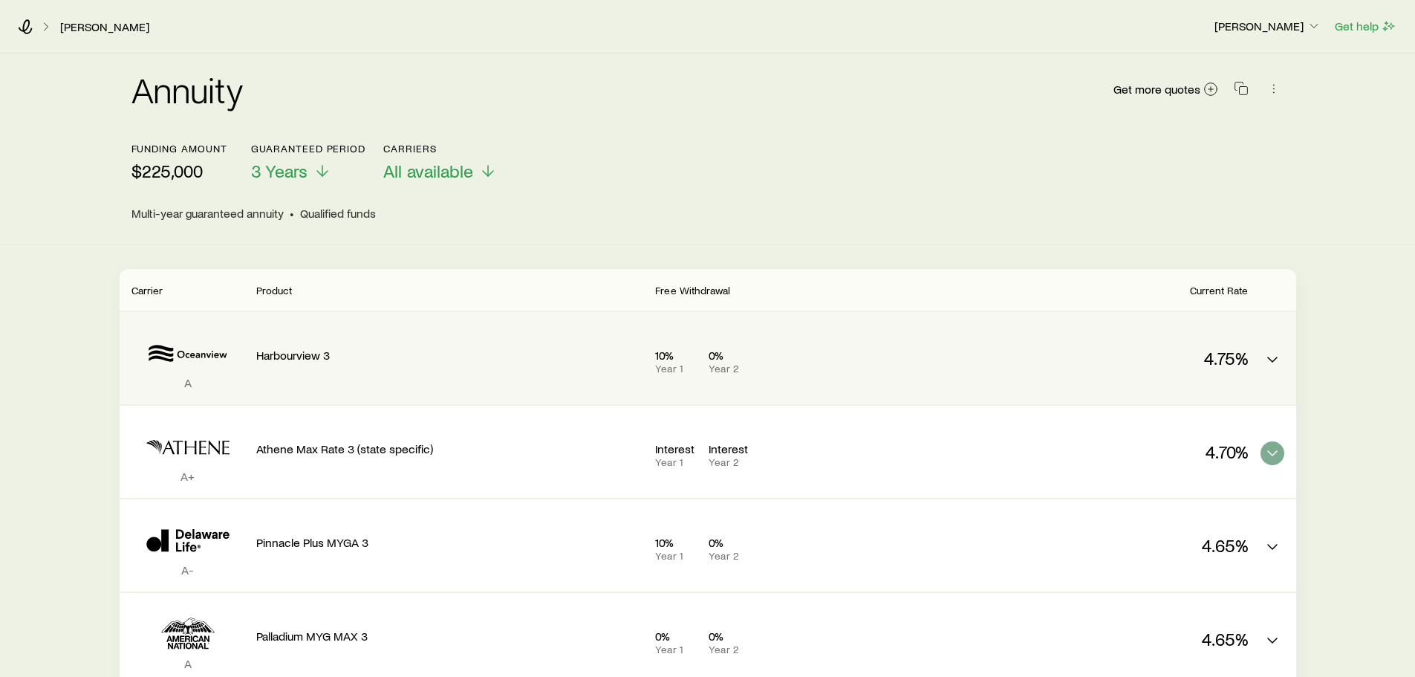
click at [714, 365] on p "Year 2" at bounding box center [729, 368] width 42 height 12
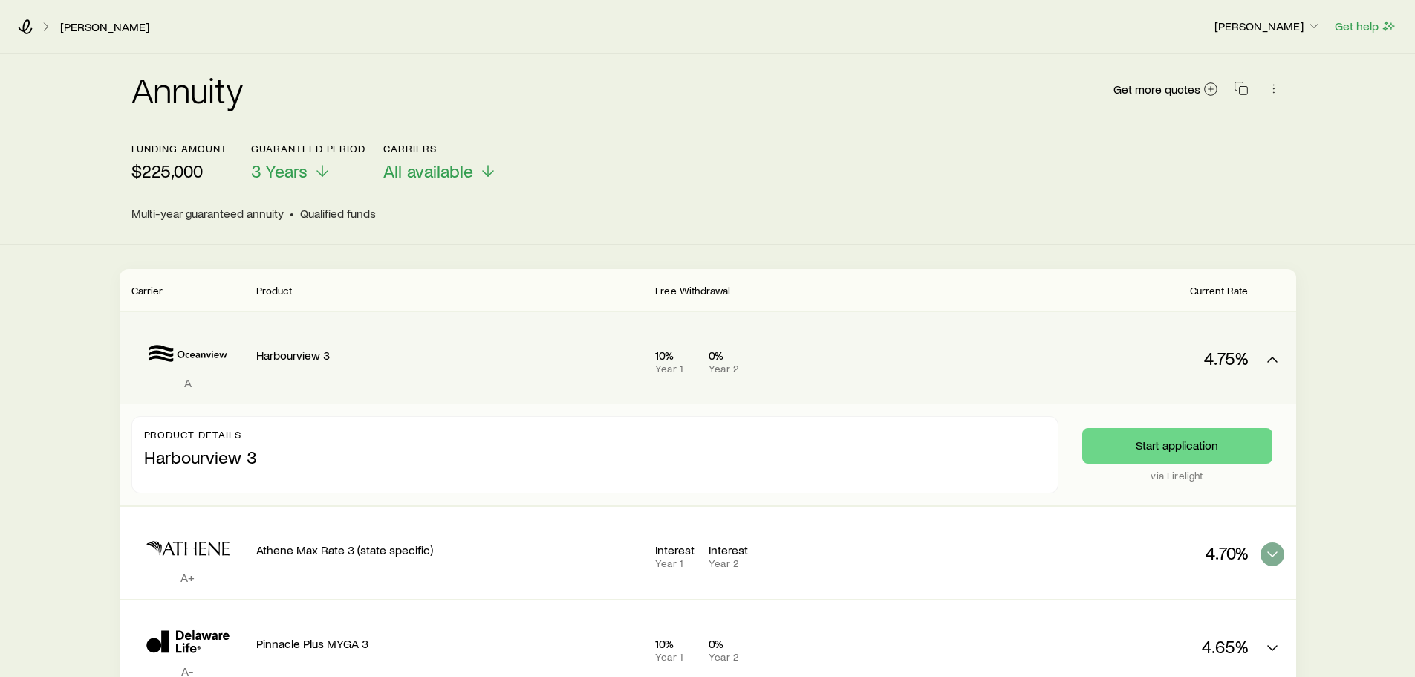
click at [714, 365] on p "Year 2" at bounding box center [729, 368] width 42 height 12
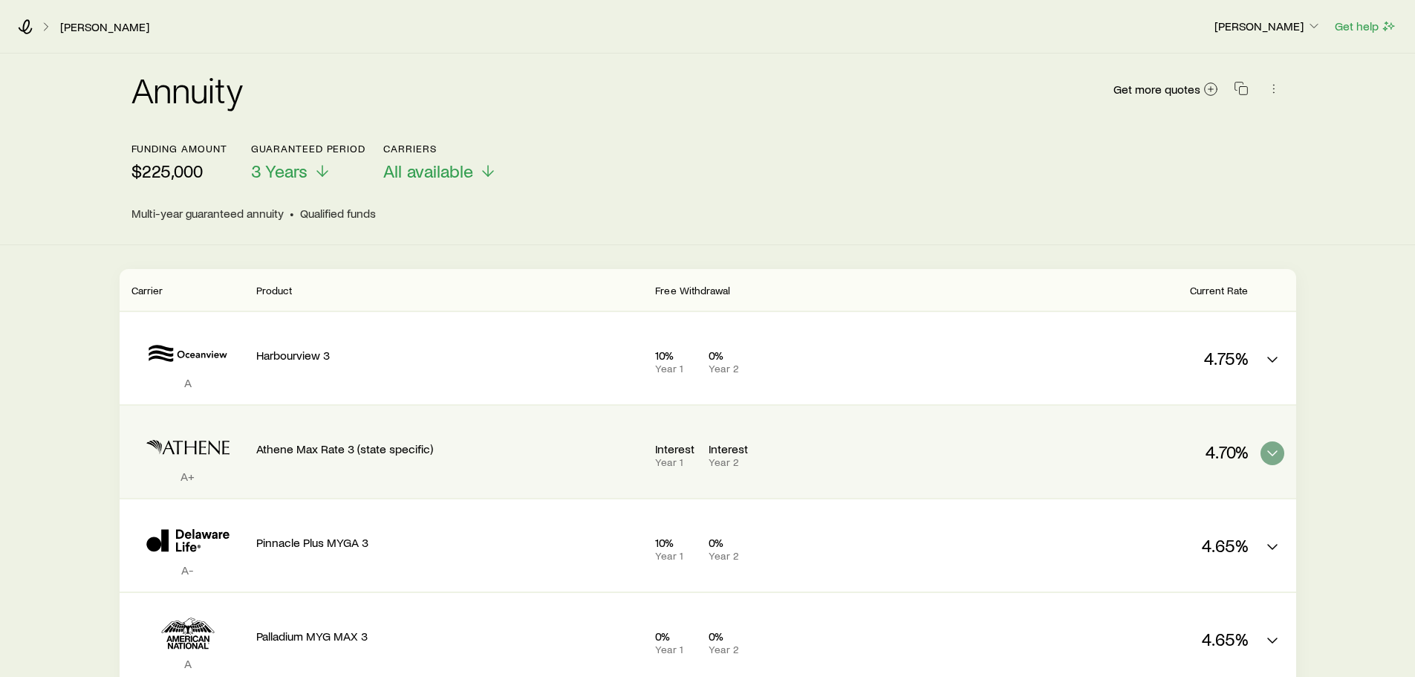
click at [690, 465] on p "Year 1" at bounding box center [676, 462] width 42 height 12
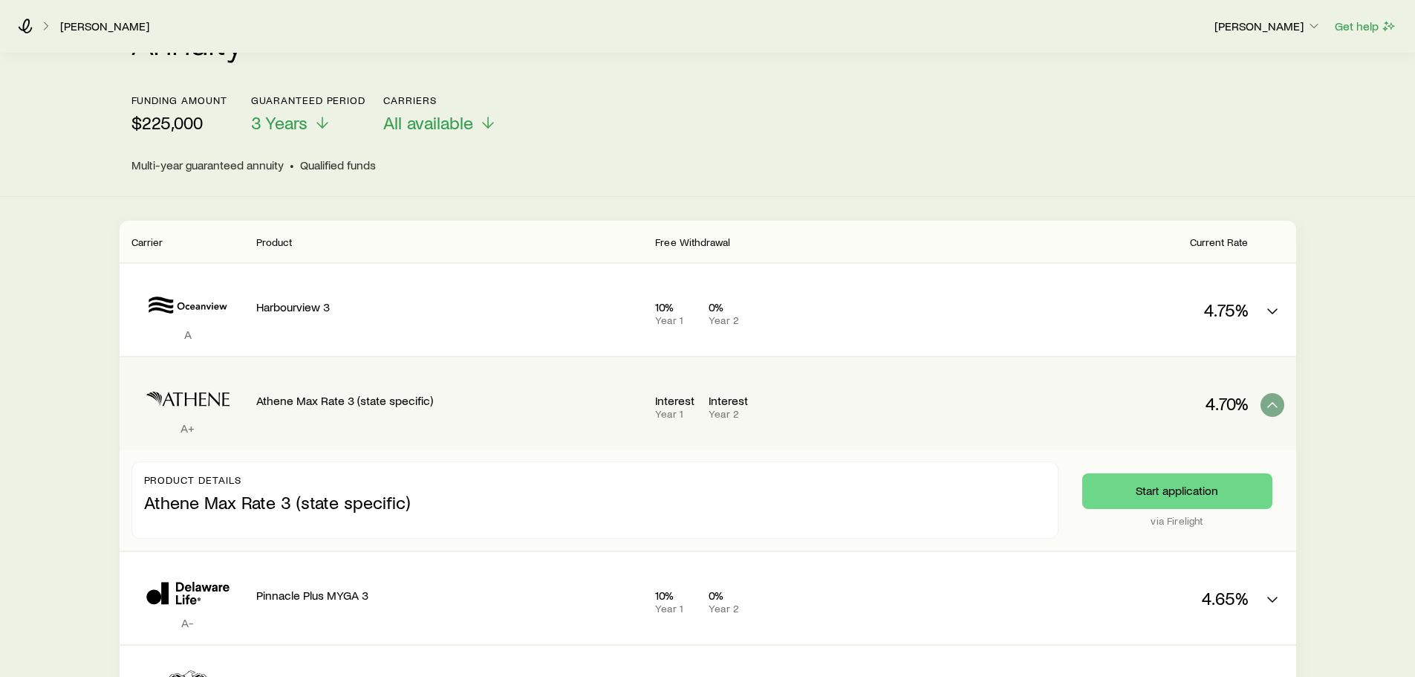
scroll to position [149, 0]
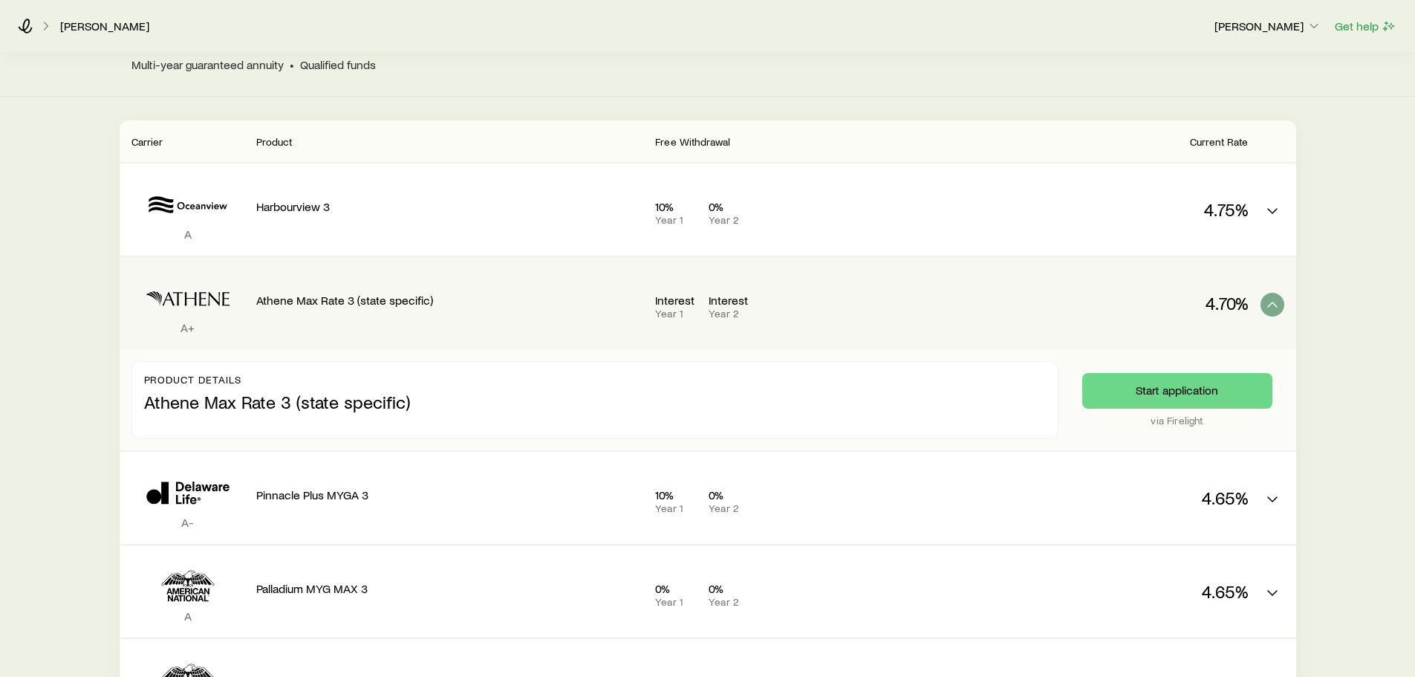
click at [267, 399] on p "Athene Max Rate 3 (state specific)" at bounding box center [595, 398] width 902 height 27
click at [712, 293] on p "Interest" at bounding box center [729, 300] width 42 height 15
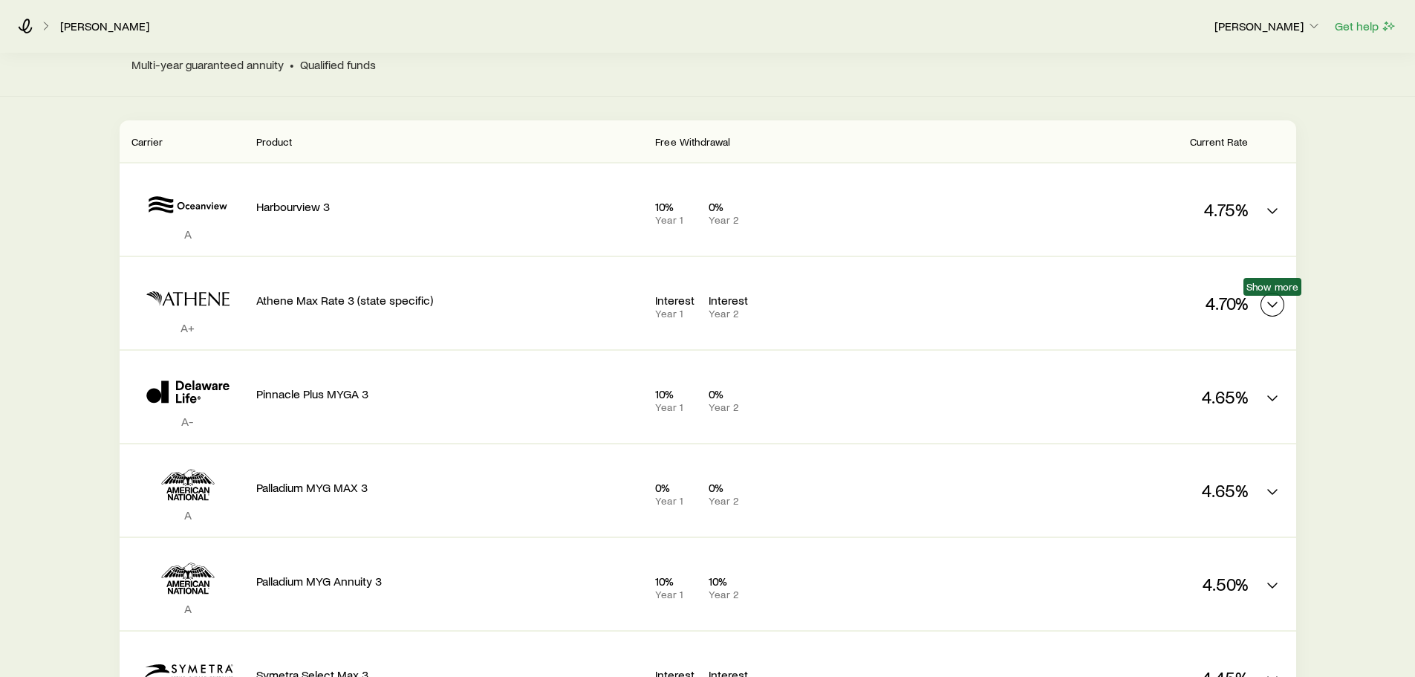
click at [1265, 303] on icon "MYGA quotes" at bounding box center [1272, 305] width 18 height 18
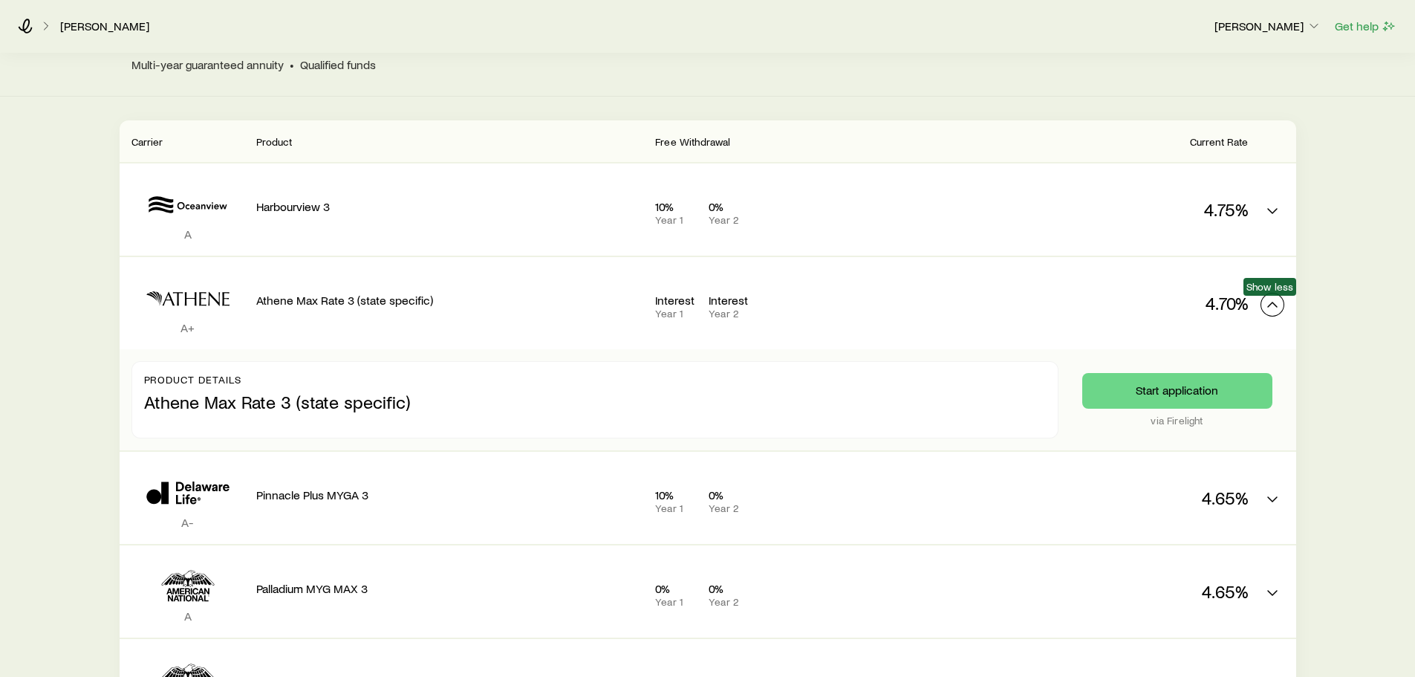
click at [1265, 303] on icon "MYGA quotes" at bounding box center [1272, 305] width 18 height 18
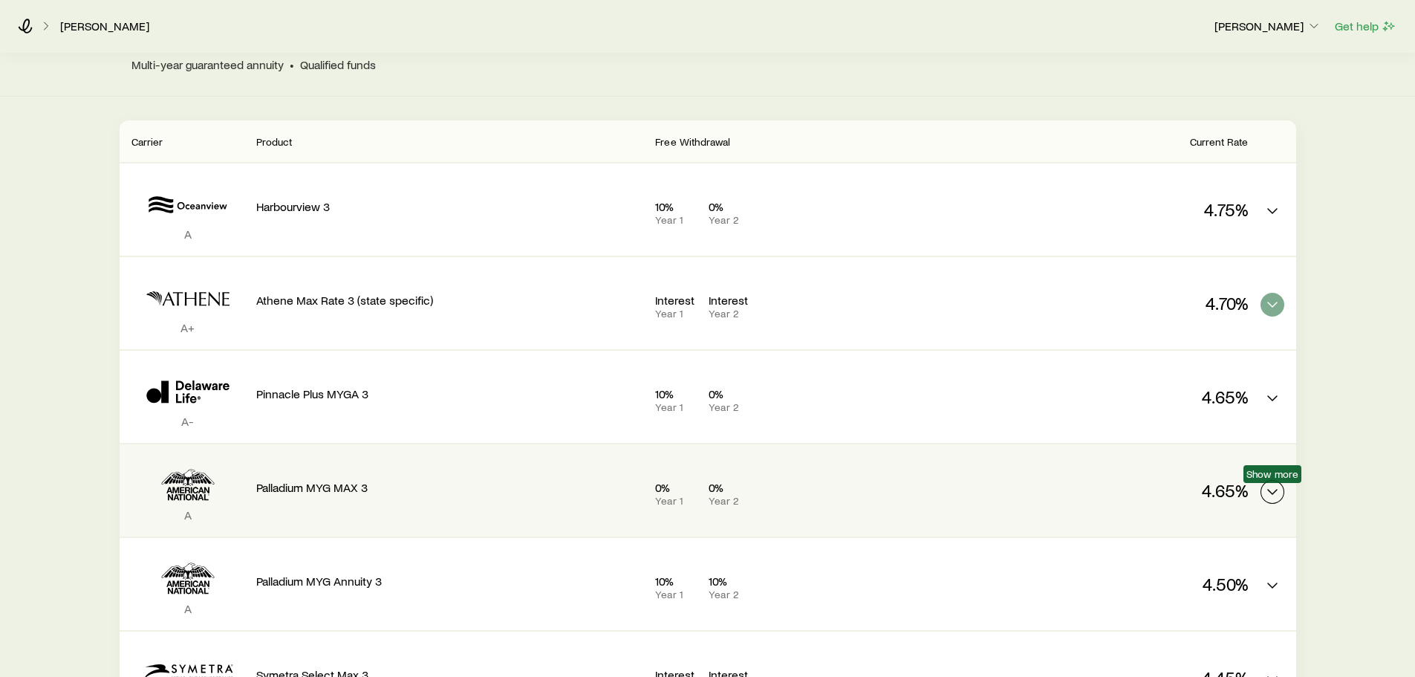
click at [1271, 489] on icon "MYGA quotes" at bounding box center [1272, 492] width 18 height 18
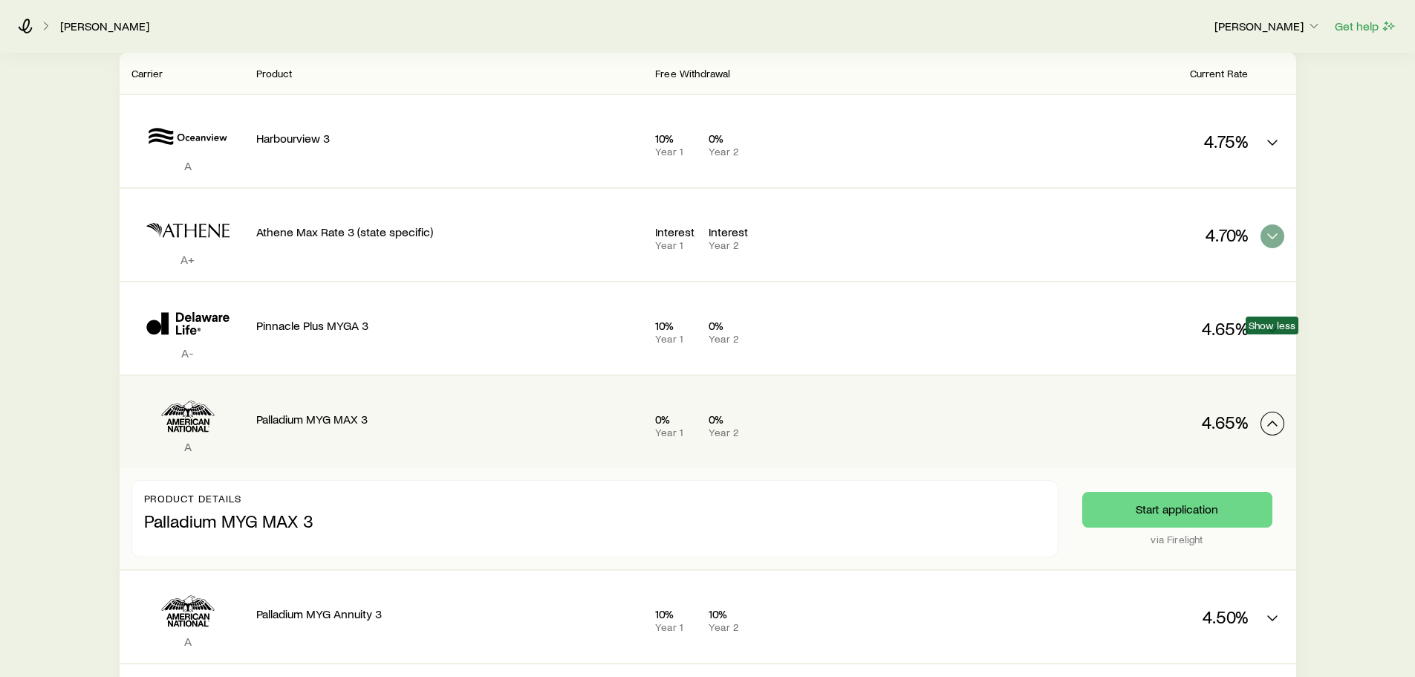
scroll to position [297, 0]
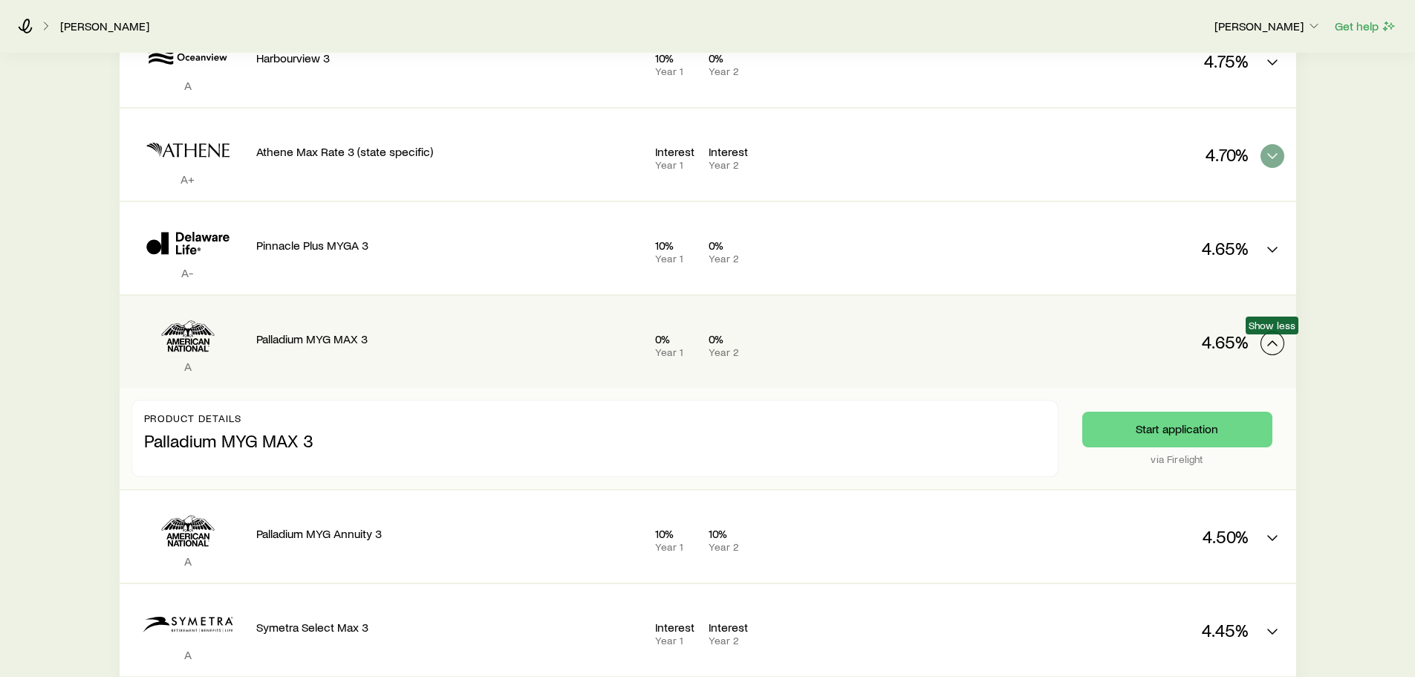
click at [1268, 340] on icon "MYGA quotes" at bounding box center [1272, 343] width 18 height 18
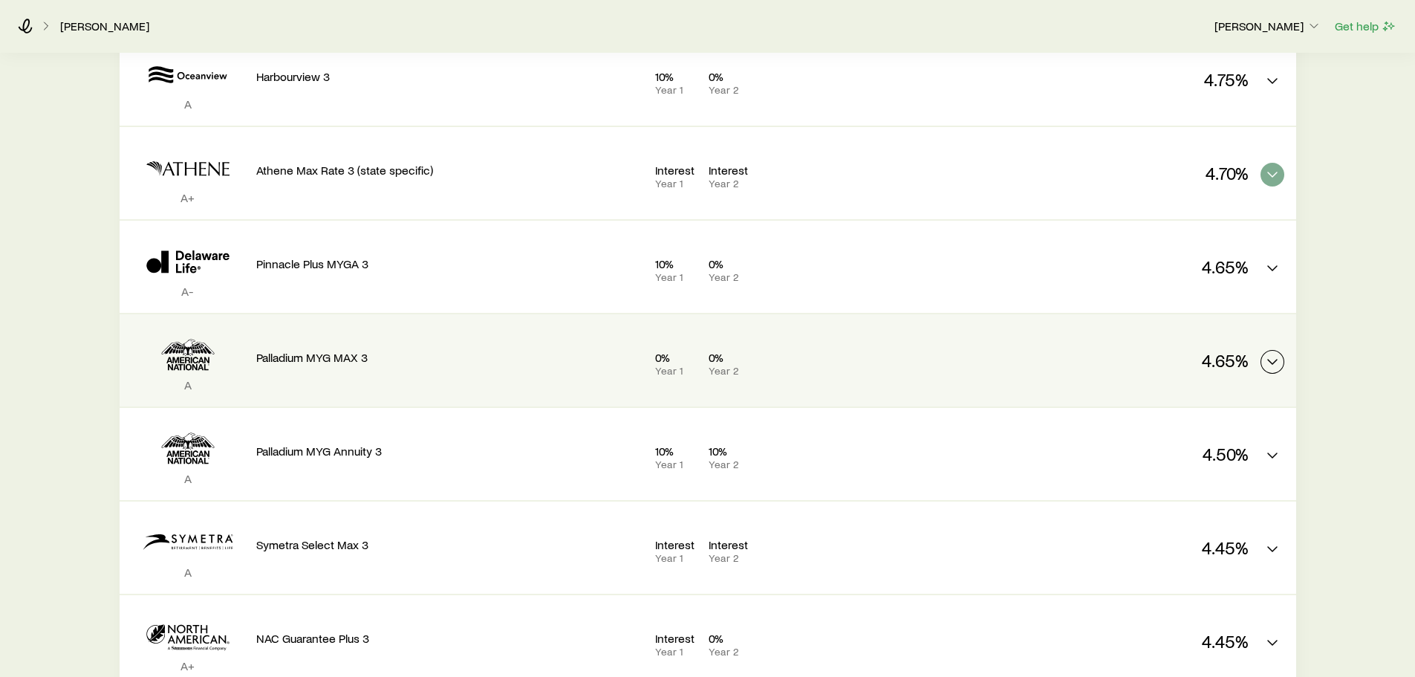
scroll to position [223, 0]
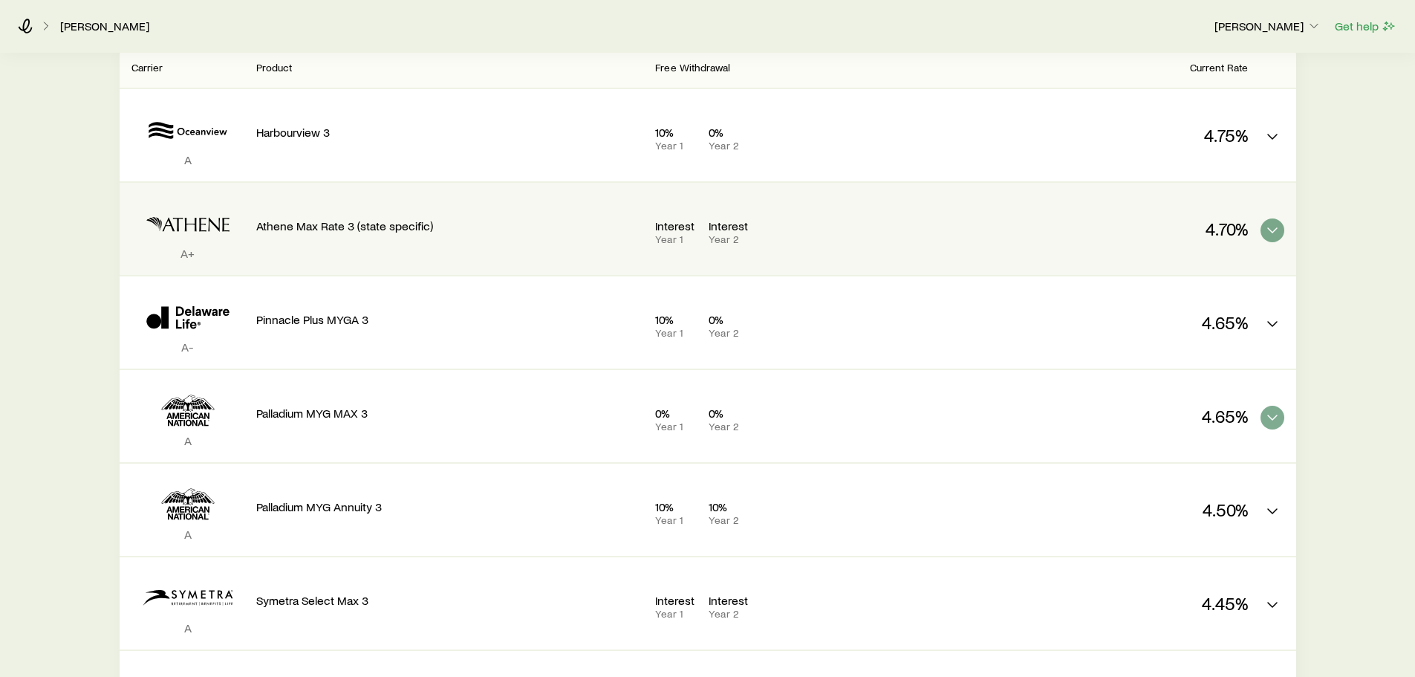
click at [1222, 235] on p "4.70%" at bounding box center [1119, 228] width 258 height 21
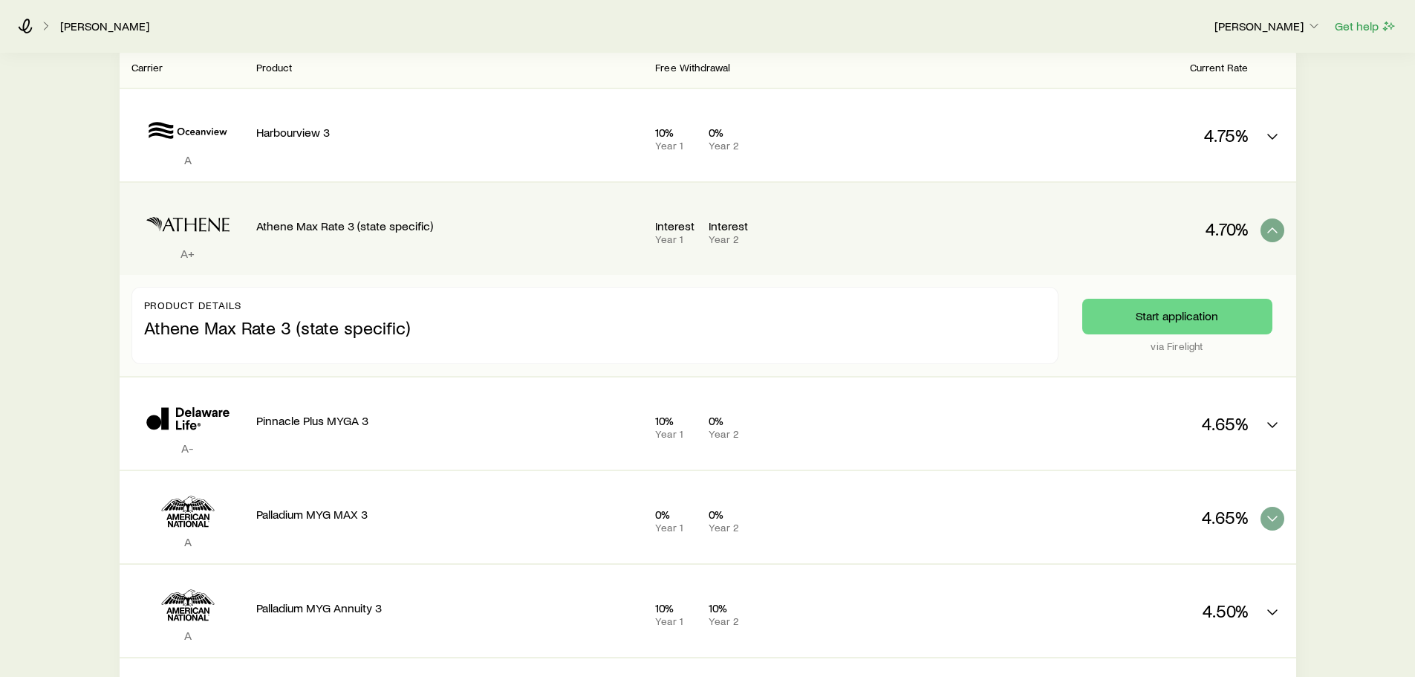
click at [1222, 235] on p "4.70%" at bounding box center [1119, 228] width 258 height 21
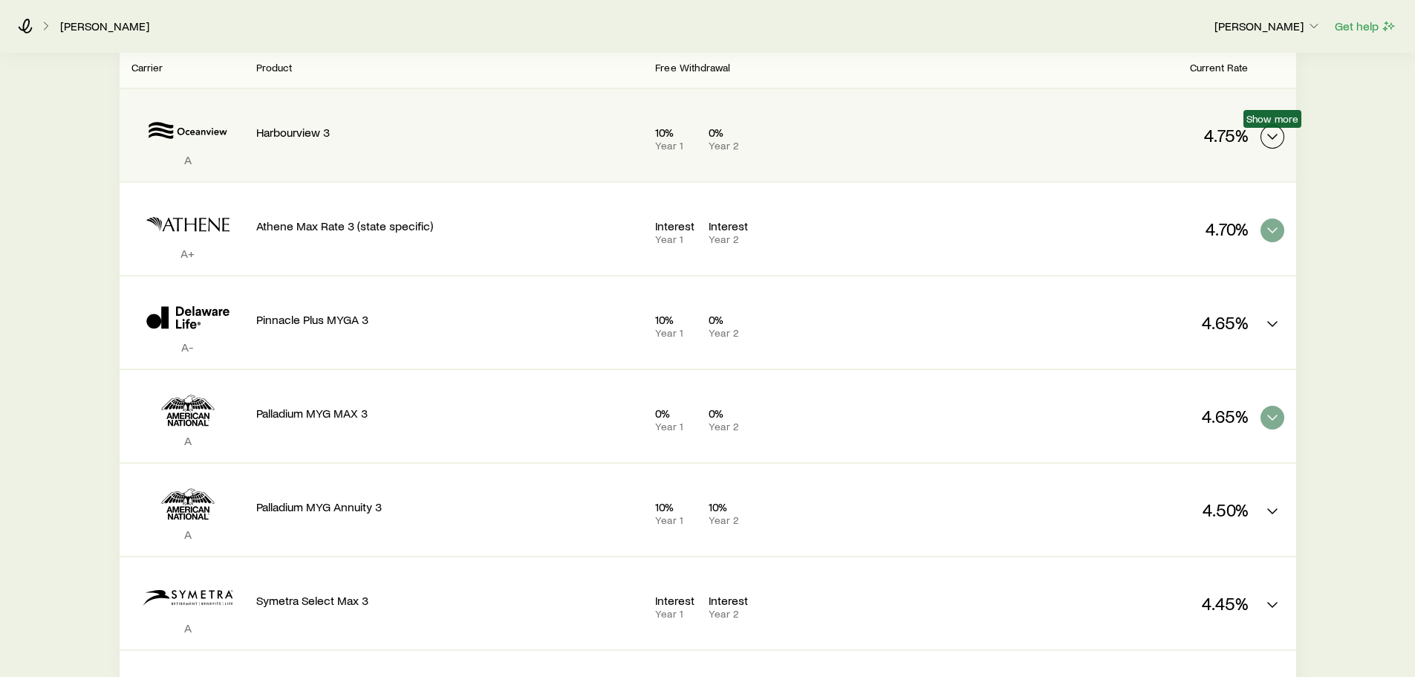
click at [1271, 140] on icon "MYGA quotes" at bounding box center [1272, 137] width 18 height 18
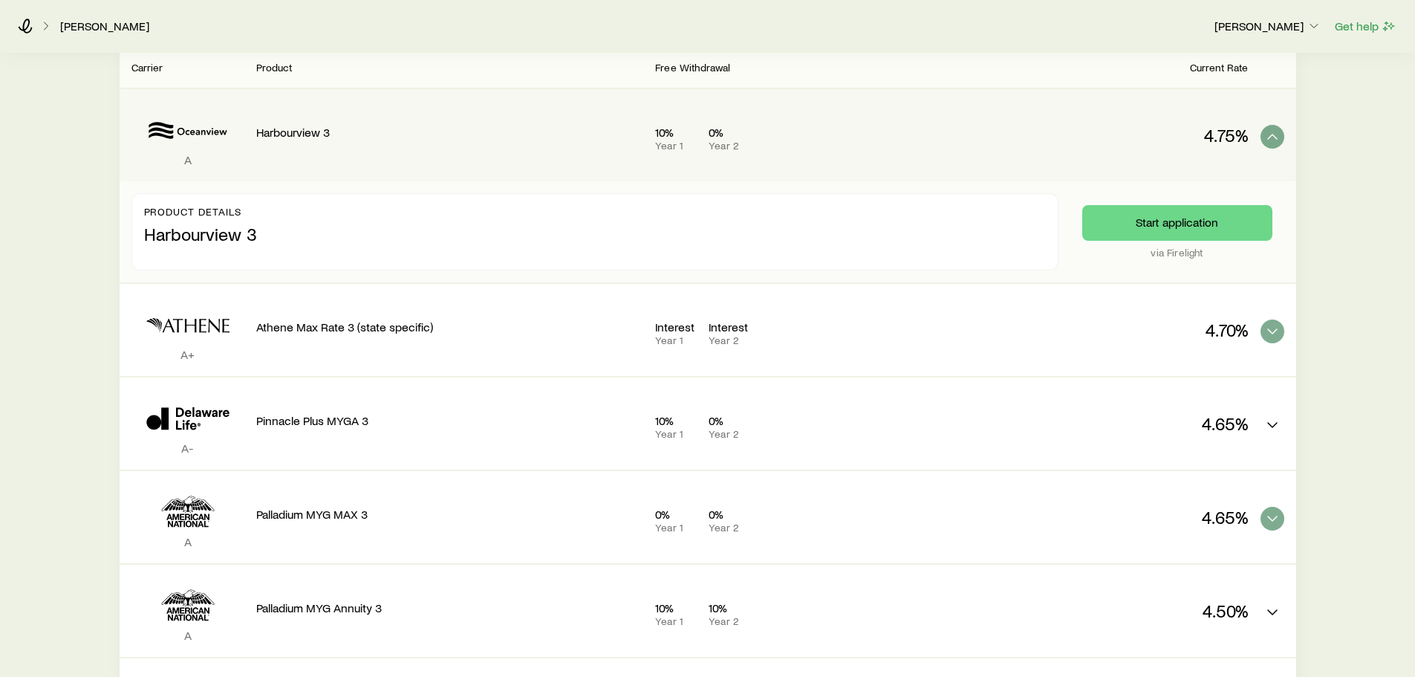
click at [506, 102] on div "Harbourview 3" at bounding box center [450, 129] width 388 height 56
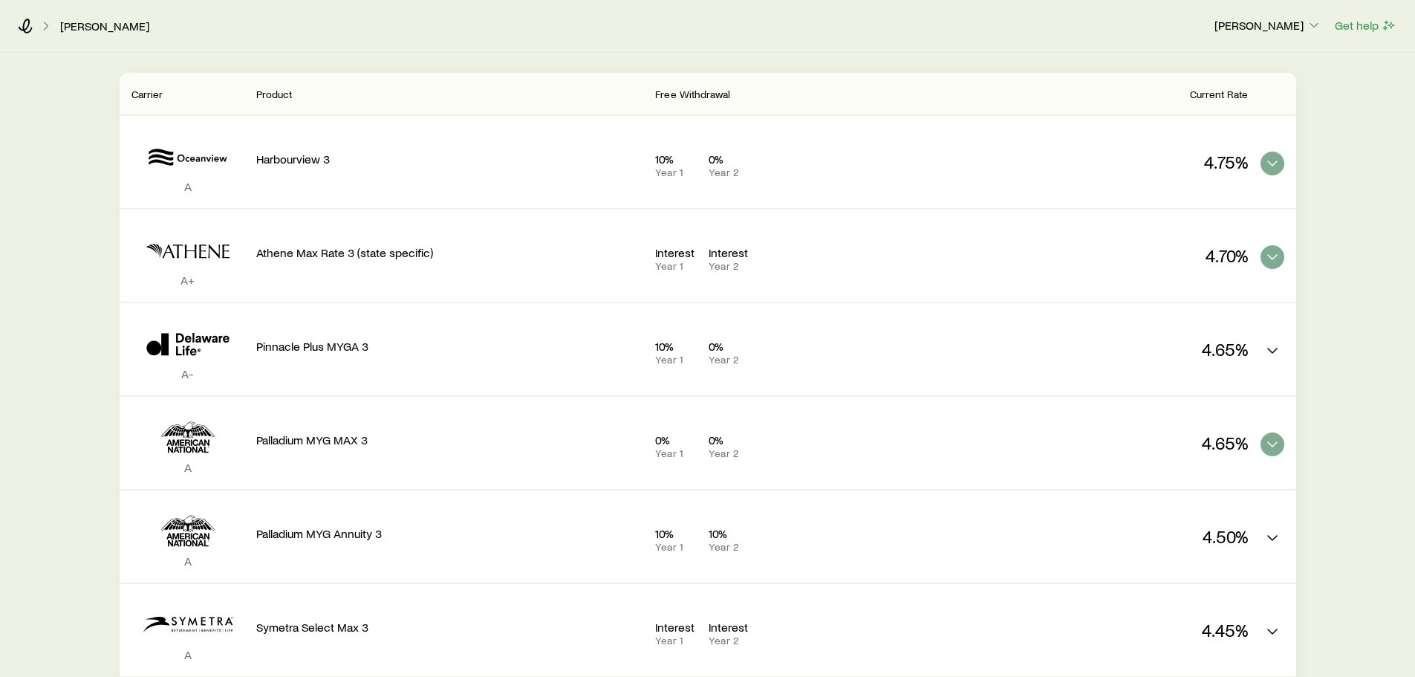
scroll to position [0, 0]
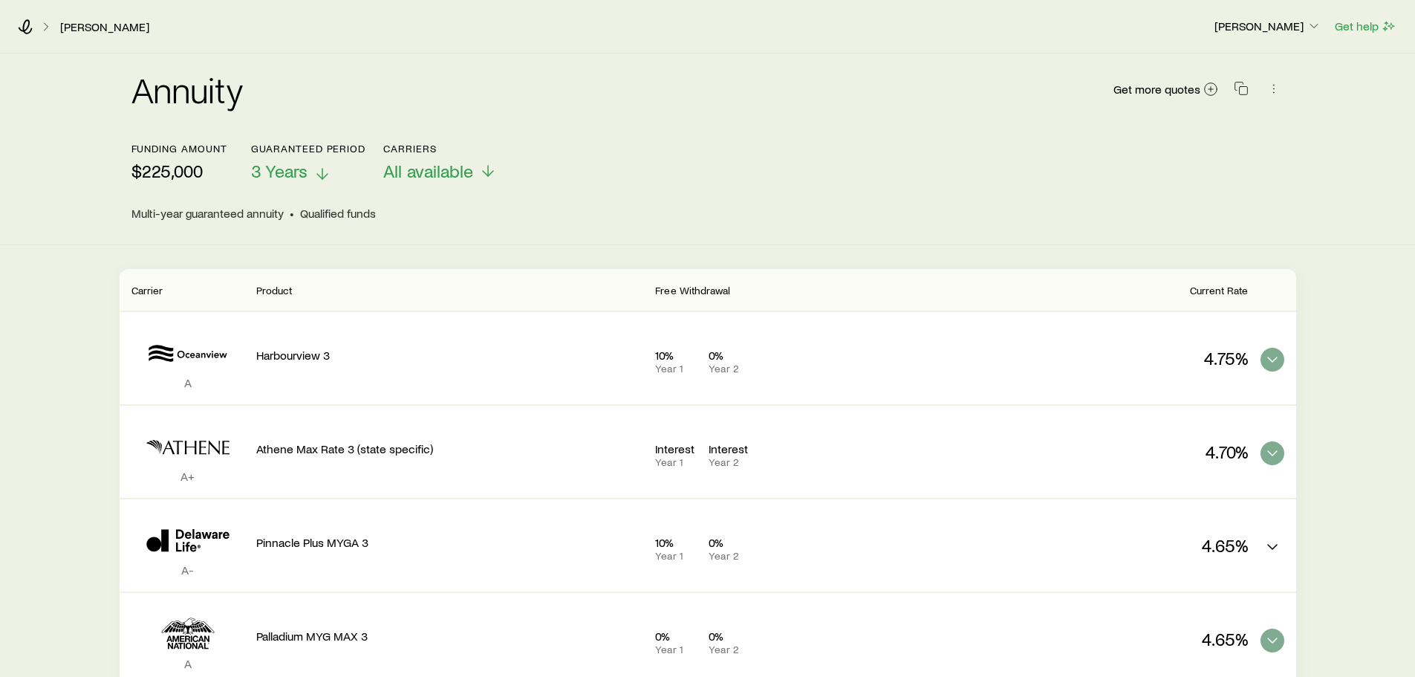
click at [318, 173] on icon at bounding box center [322, 174] width 18 height 18
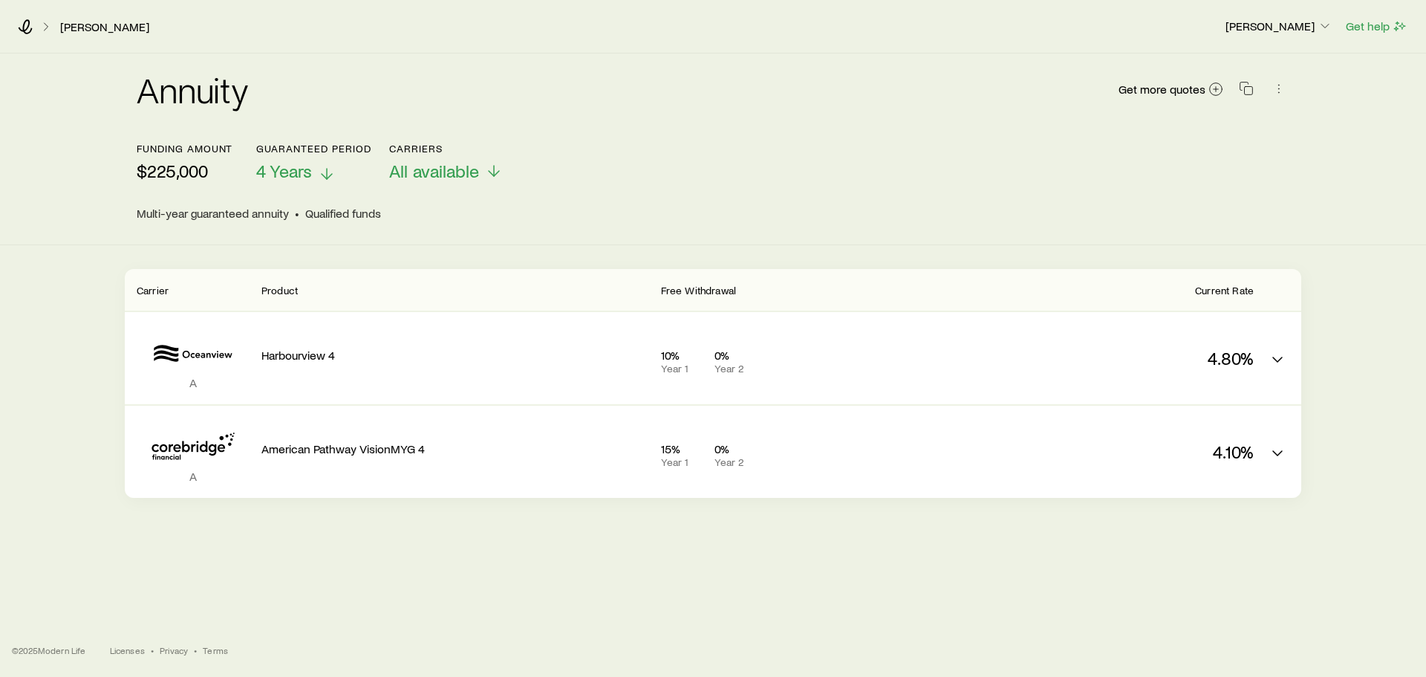
click at [319, 169] on icon at bounding box center [327, 174] width 18 height 18
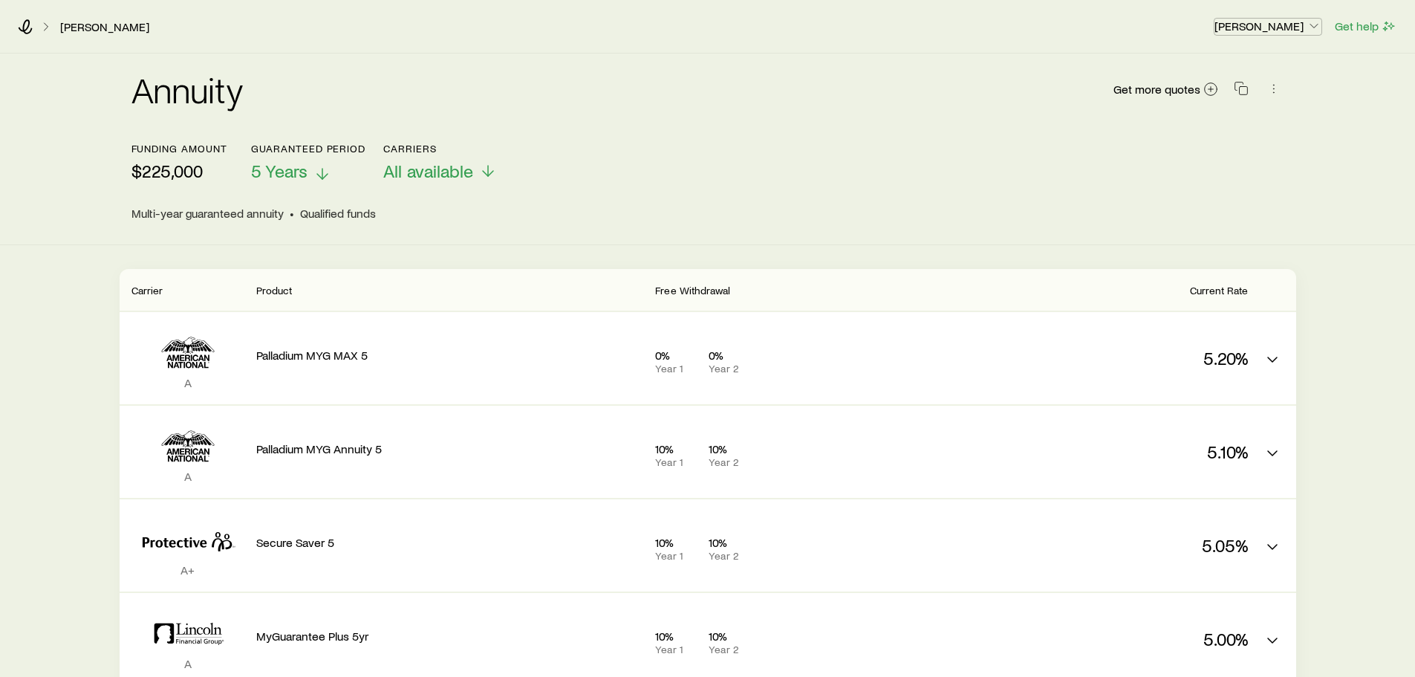
click at [1252, 30] on p "[PERSON_NAME]" at bounding box center [1267, 26] width 107 height 15
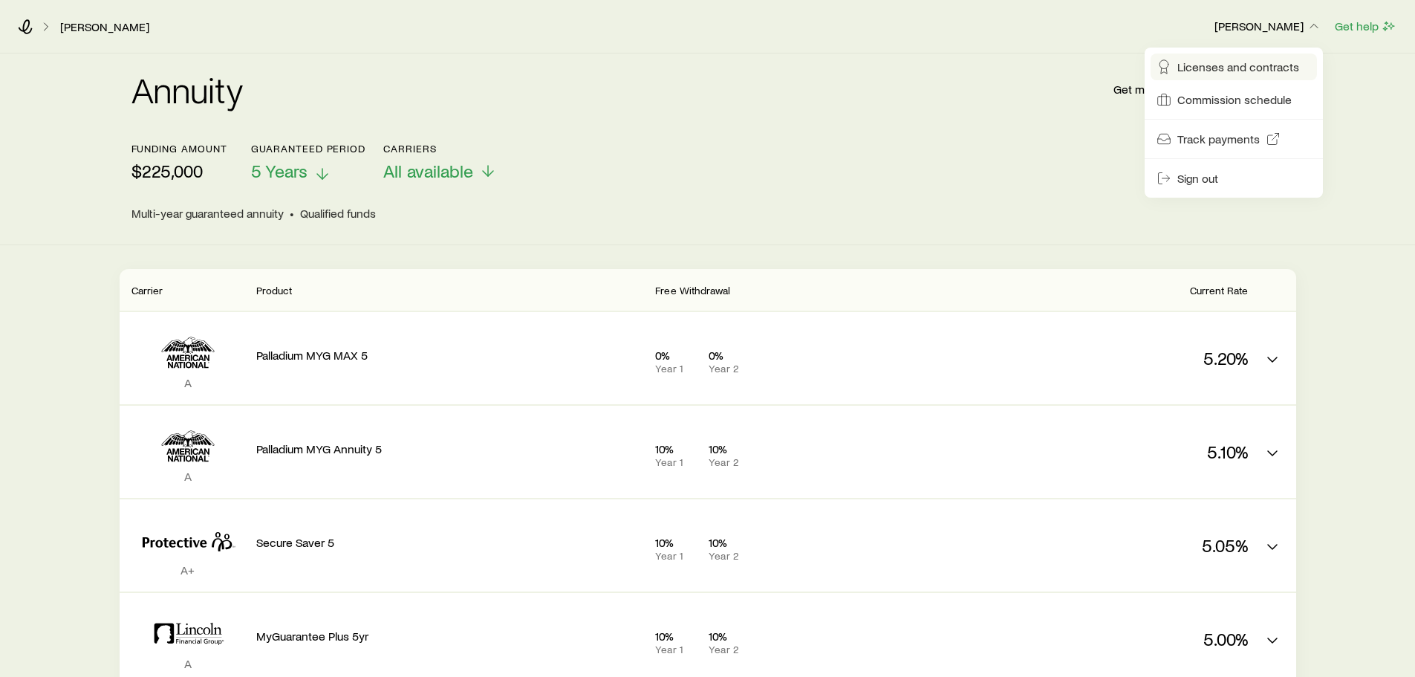
click at [1255, 65] on span "Licenses and contracts" at bounding box center [1238, 66] width 122 height 15
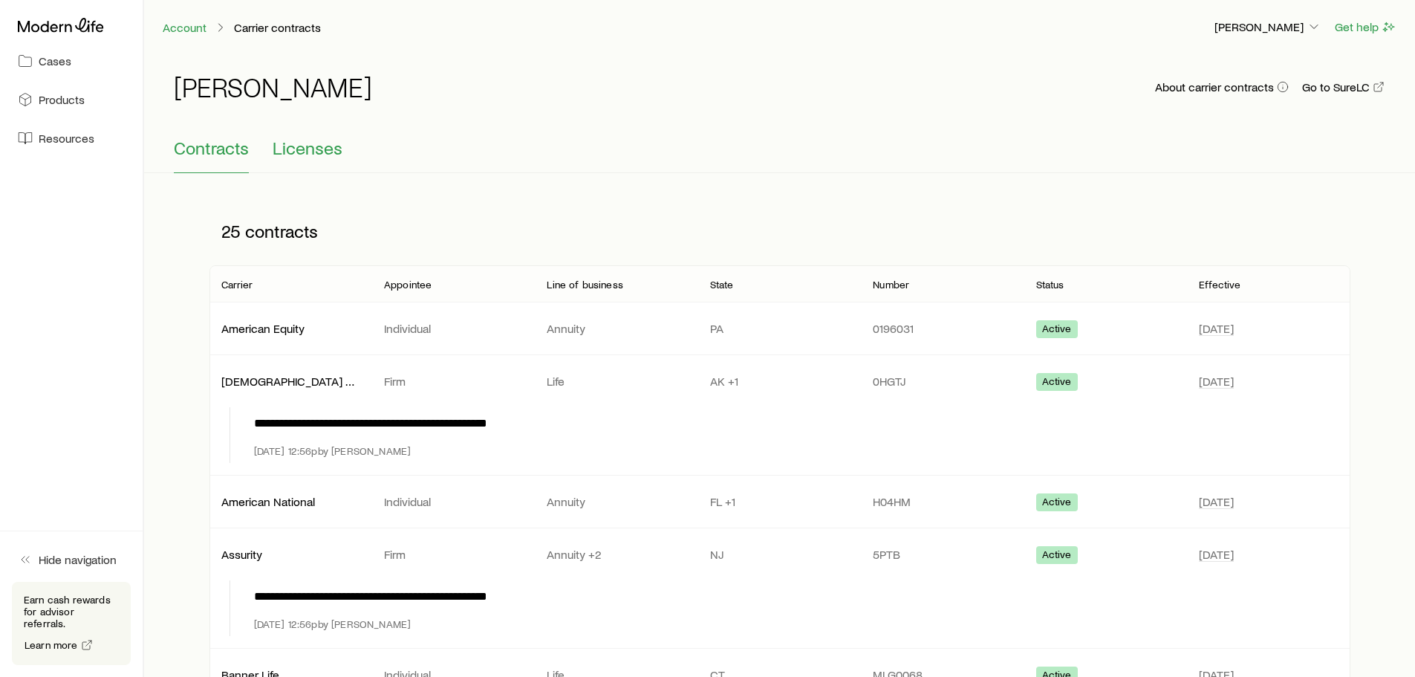
click at [310, 148] on span "Licenses" at bounding box center [308, 147] width 70 height 21
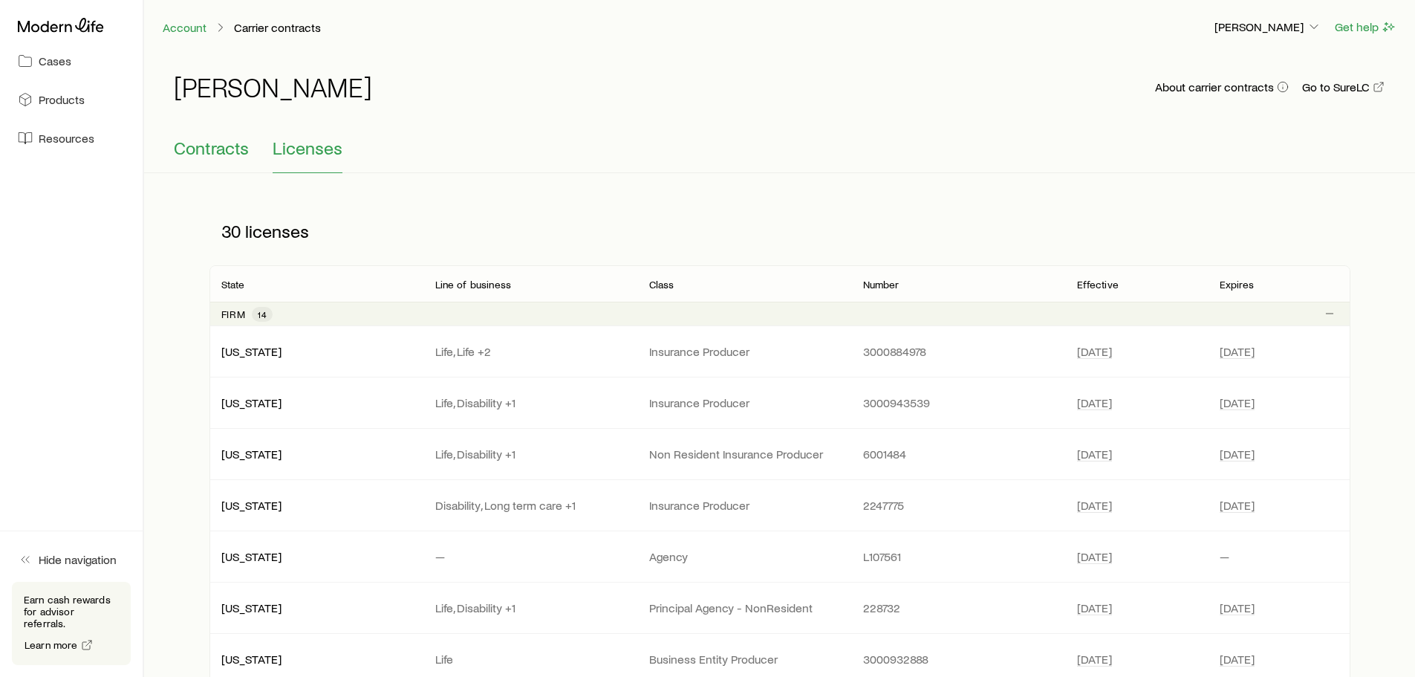
click at [229, 153] on span "Contracts" at bounding box center [211, 147] width 75 height 21
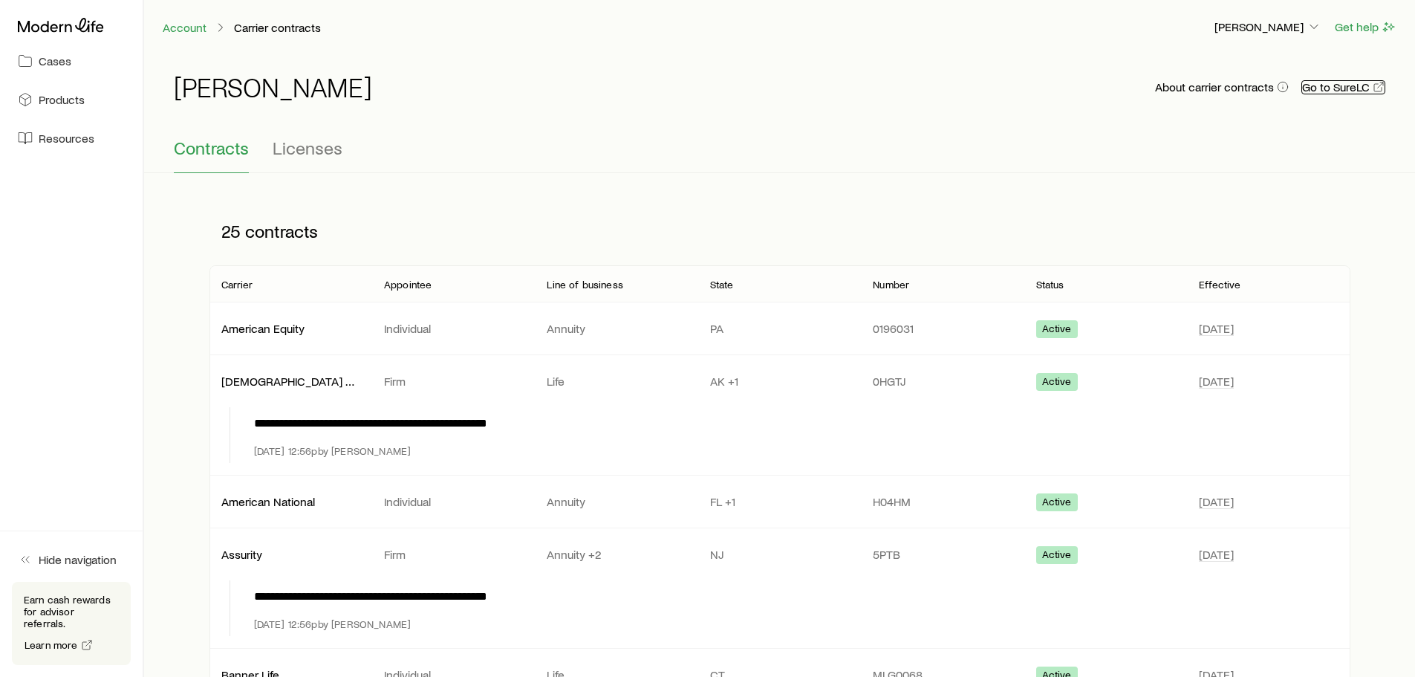
click at [1337, 88] on link "Go to SureLC" at bounding box center [1343, 87] width 84 height 14
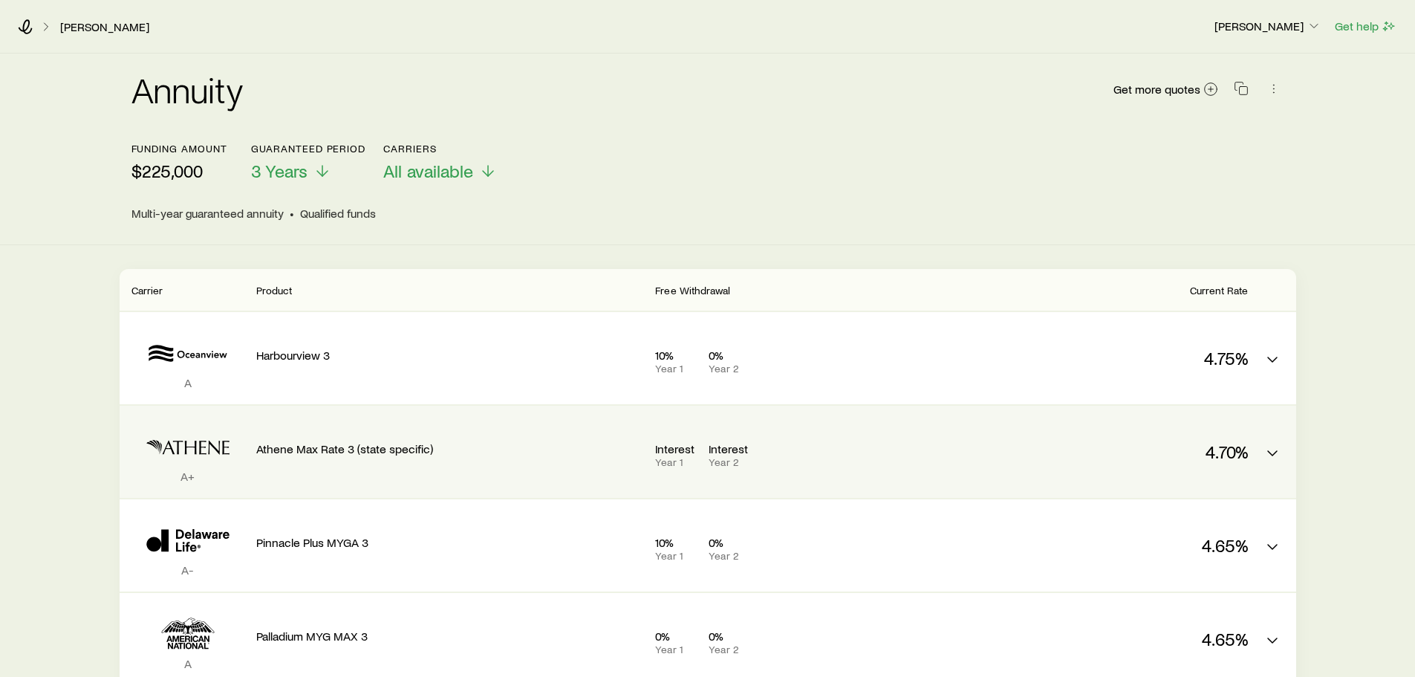
click at [323, 443] on p "Athene Max Rate 3 (state specific)" at bounding box center [450, 448] width 388 height 15
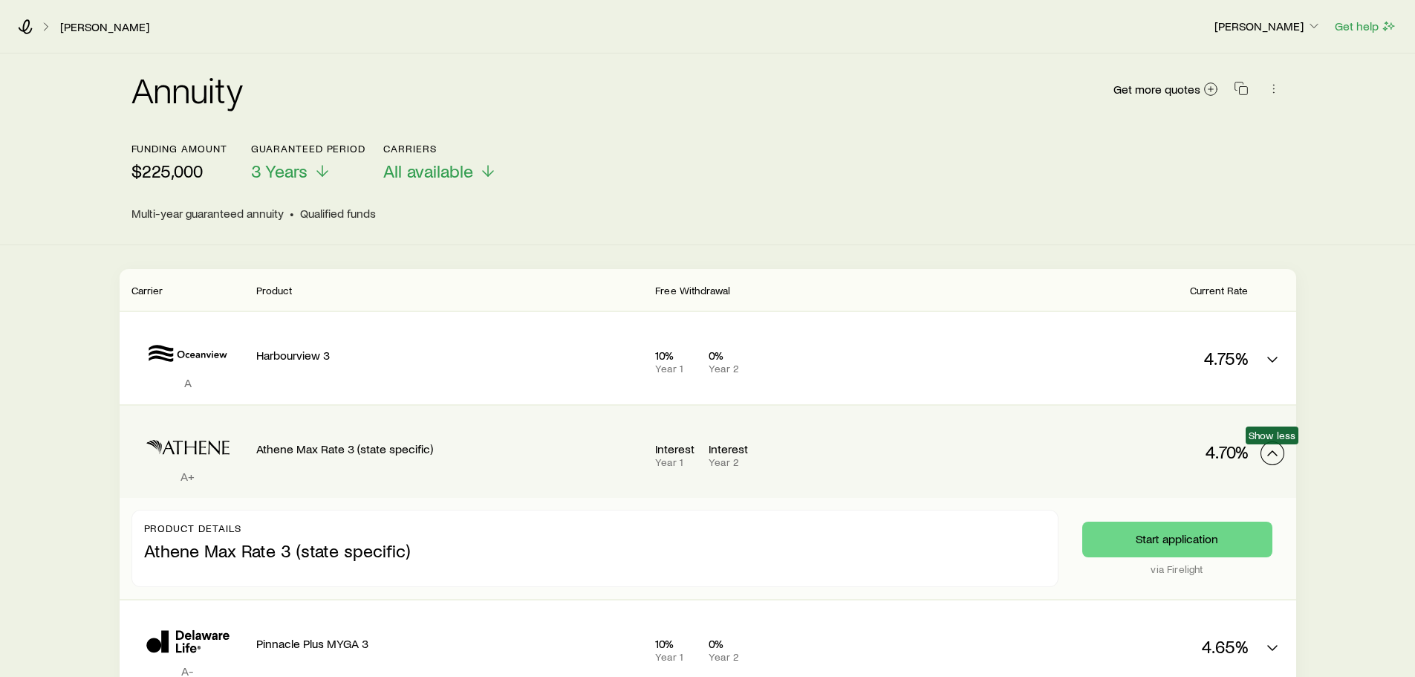
click at [1275, 446] on icon "MYGA quotes" at bounding box center [1272, 453] width 18 height 18
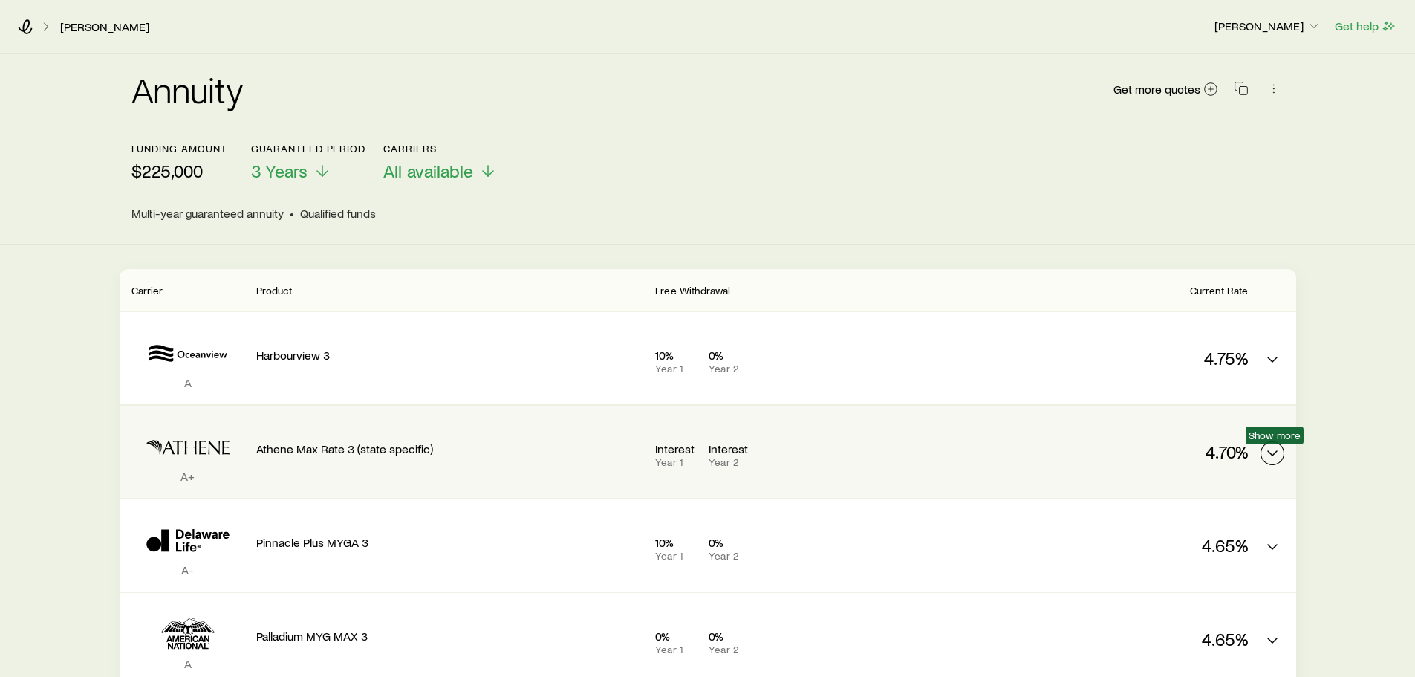
click at [1274, 452] on polyline "MYGA quotes" at bounding box center [1272, 453] width 9 height 4
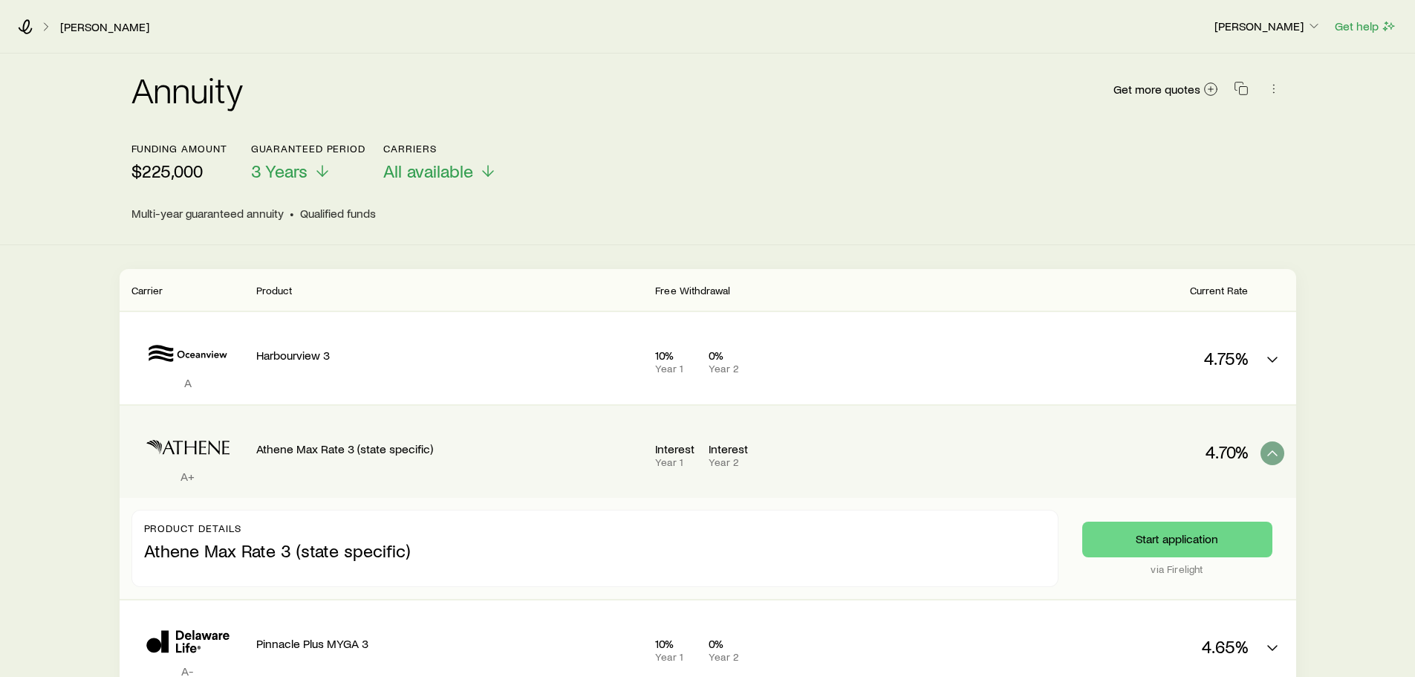
click at [389, 449] on p "Athene Max Rate 3 (state specific)" at bounding box center [450, 448] width 388 height 15
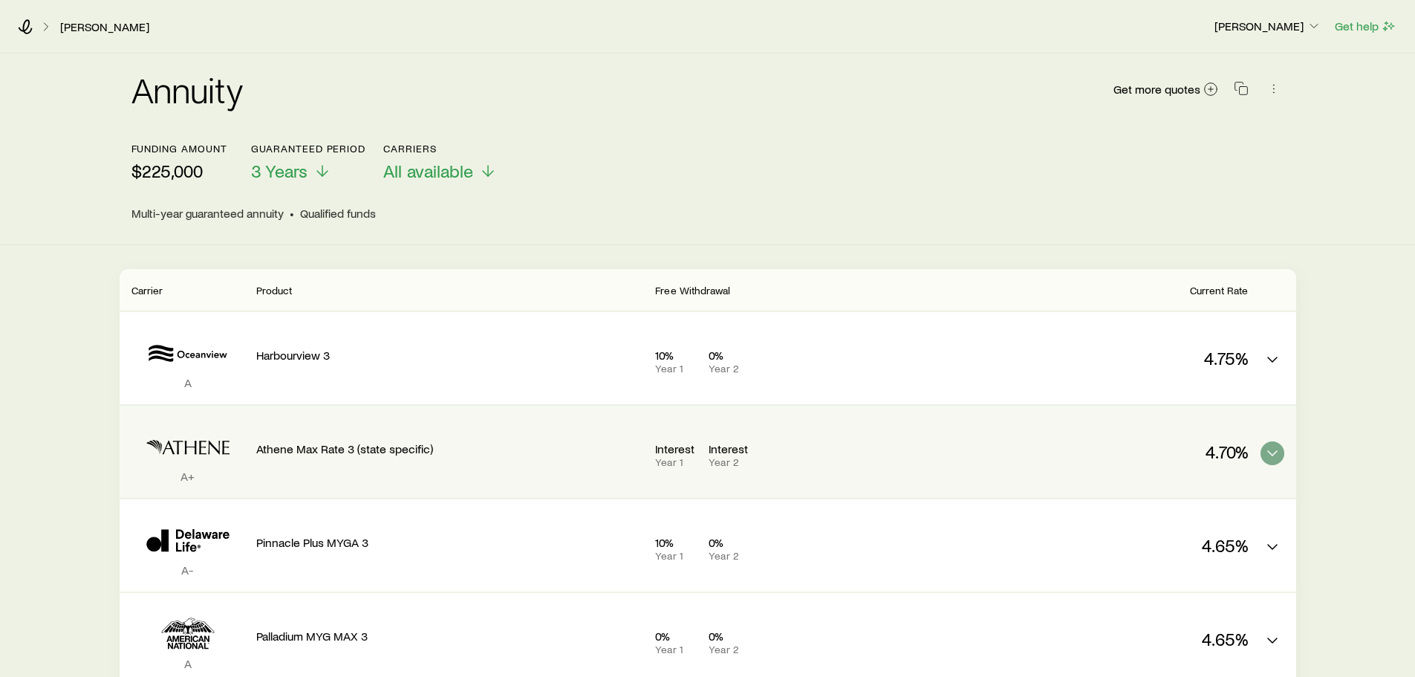
click at [389, 449] on p "Athene Max Rate 3 (state specific)" at bounding box center [450, 448] width 388 height 15
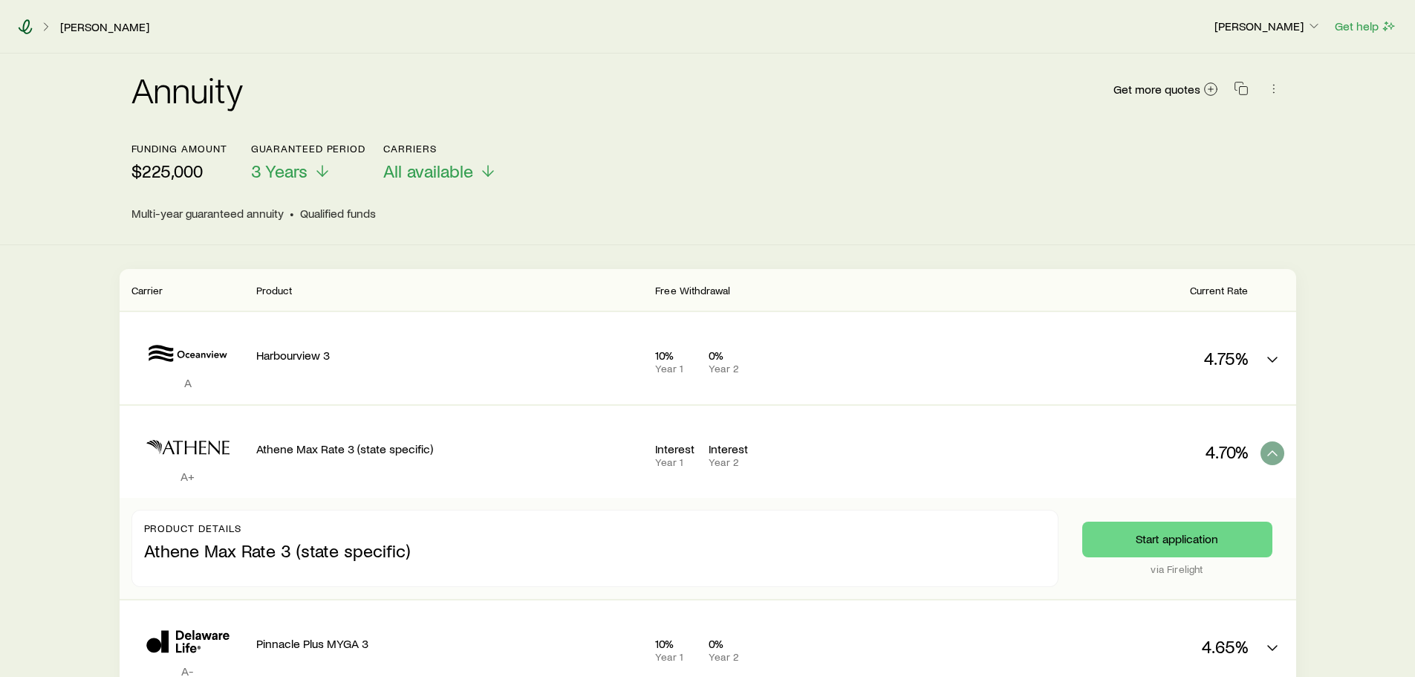
click at [30, 27] on icon at bounding box center [25, 26] width 15 height 15
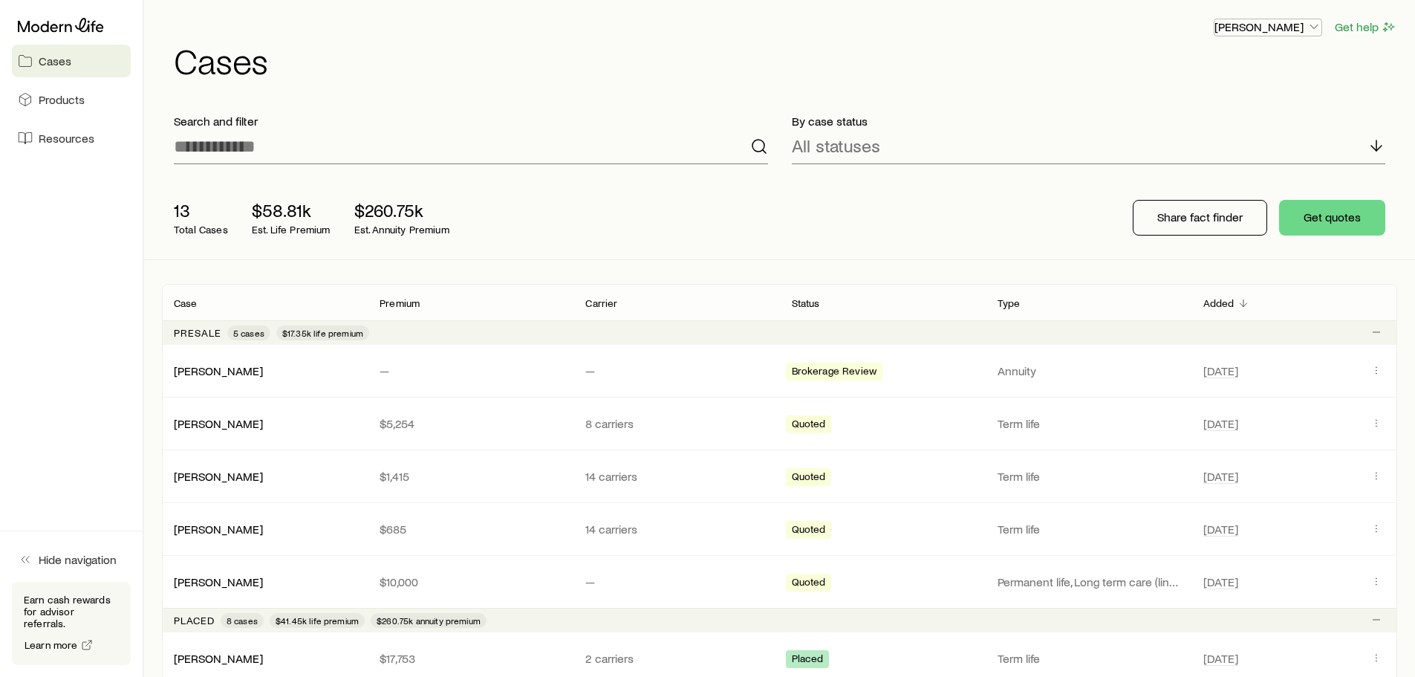
click at [1287, 29] on p "[PERSON_NAME]" at bounding box center [1267, 26] width 107 height 15
click at [1236, 100] on span "Commission schedule" at bounding box center [1234, 100] width 114 height 15
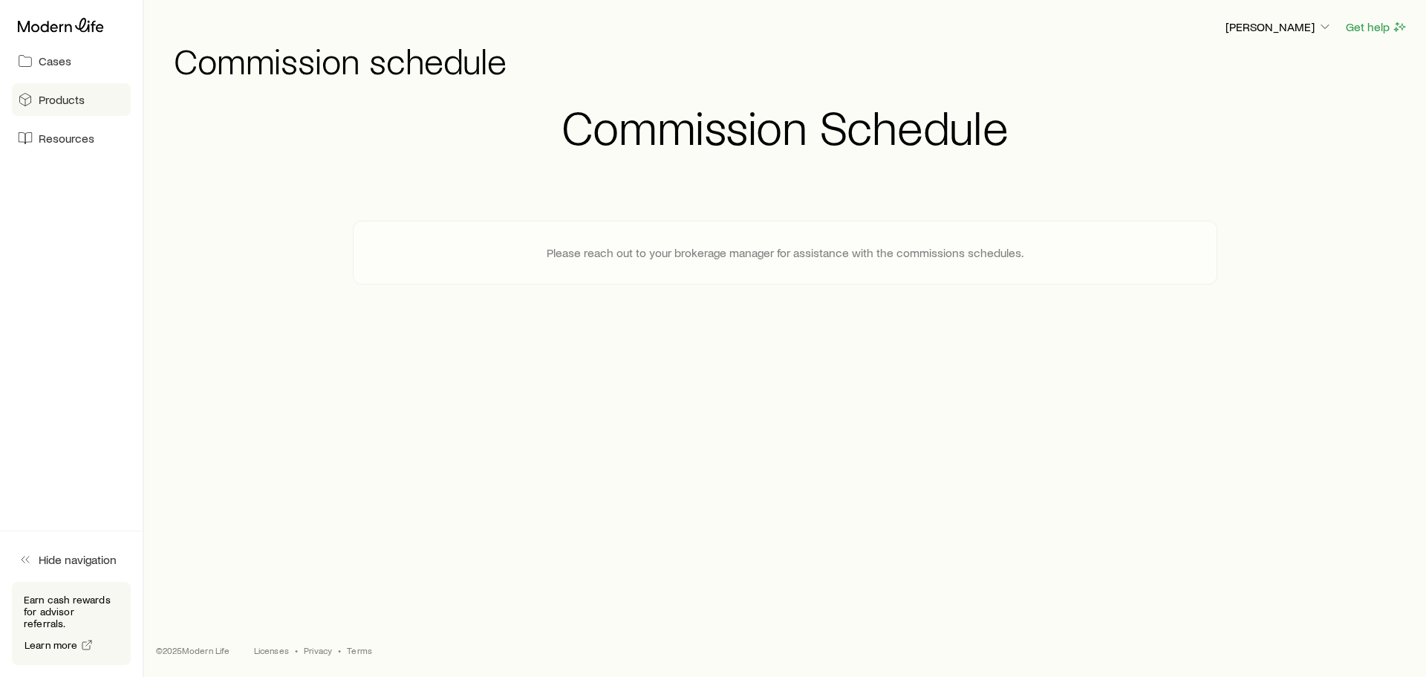
click at [59, 100] on span "Products" at bounding box center [62, 99] width 46 height 15
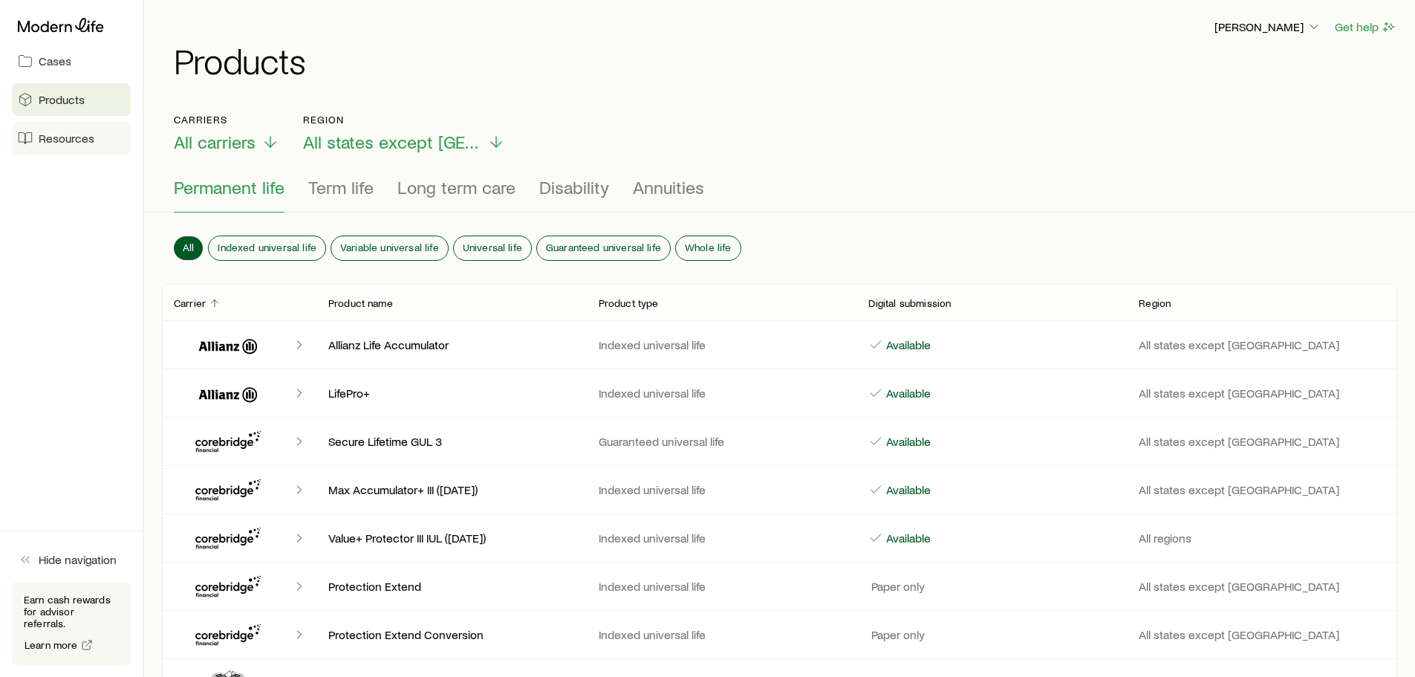
click at [67, 140] on span "Resources" at bounding box center [67, 138] width 56 height 15
